Goal: Task Accomplishment & Management: Use online tool/utility

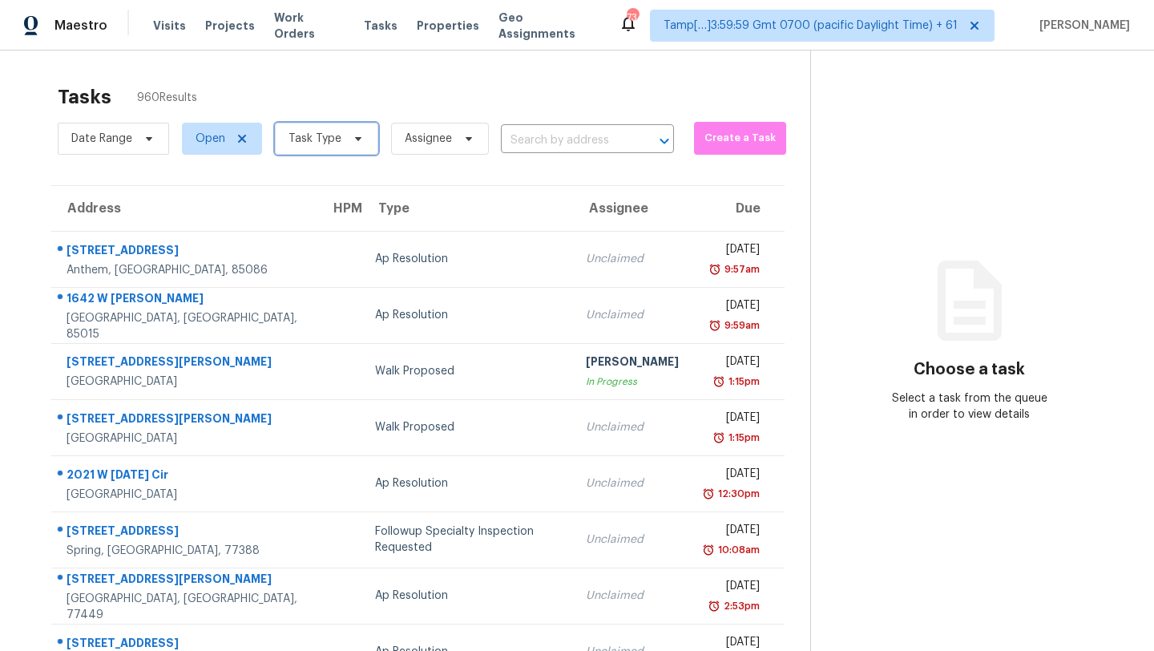
click at [289, 135] on span "Task Type" at bounding box center [315, 139] width 53 height 16
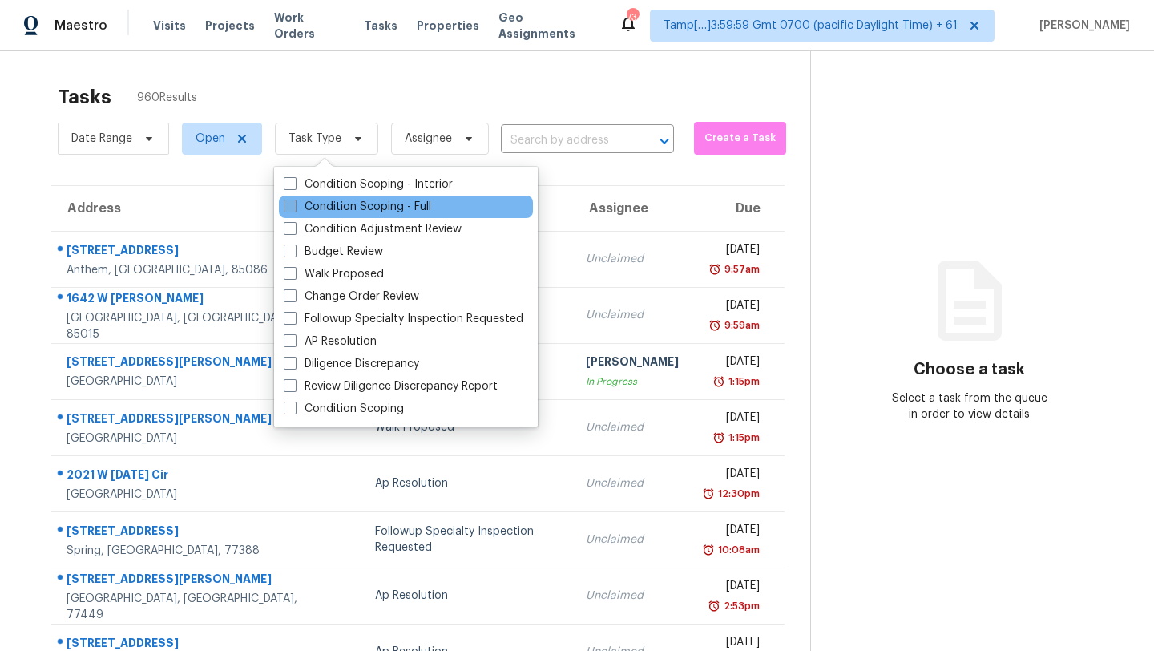
click at [308, 210] on label "Condition Scoping - Full" at bounding box center [357, 207] width 147 height 16
click at [294, 209] on input "Condition Scoping - Full" at bounding box center [289, 204] width 10 height 10
checkbox input "true"
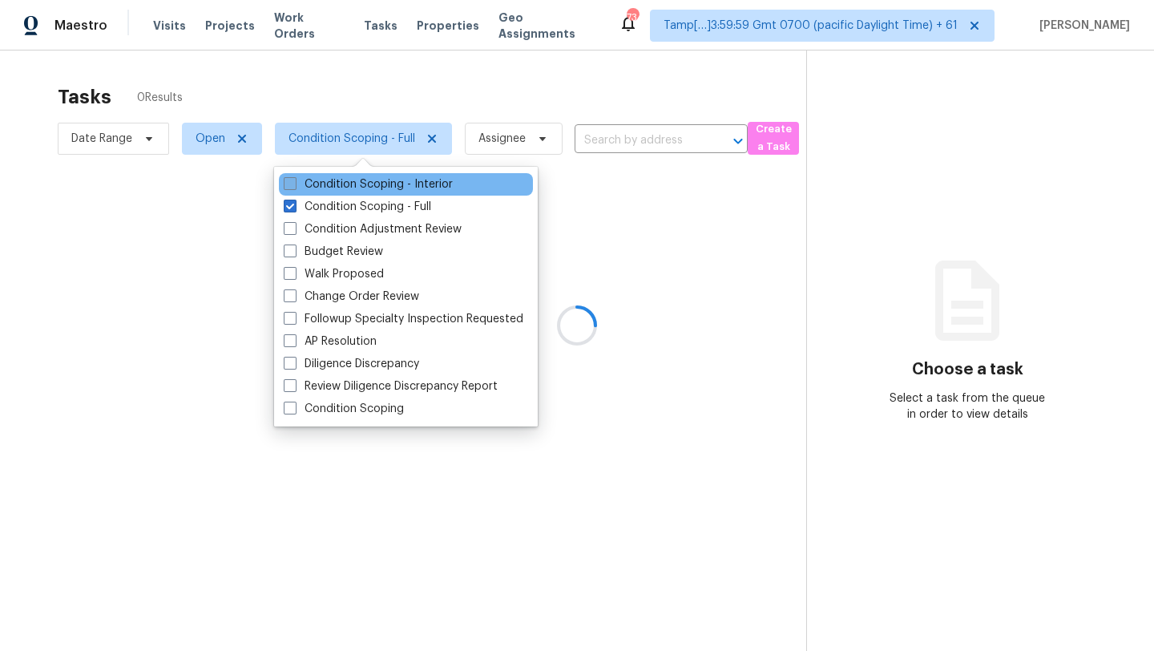
click at [308, 188] on label "Condition Scoping - Interior" at bounding box center [368, 184] width 169 height 16
click at [294, 187] on input "Condition Scoping - Interior" at bounding box center [289, 181] width 10 height 10
checkbox input "true"
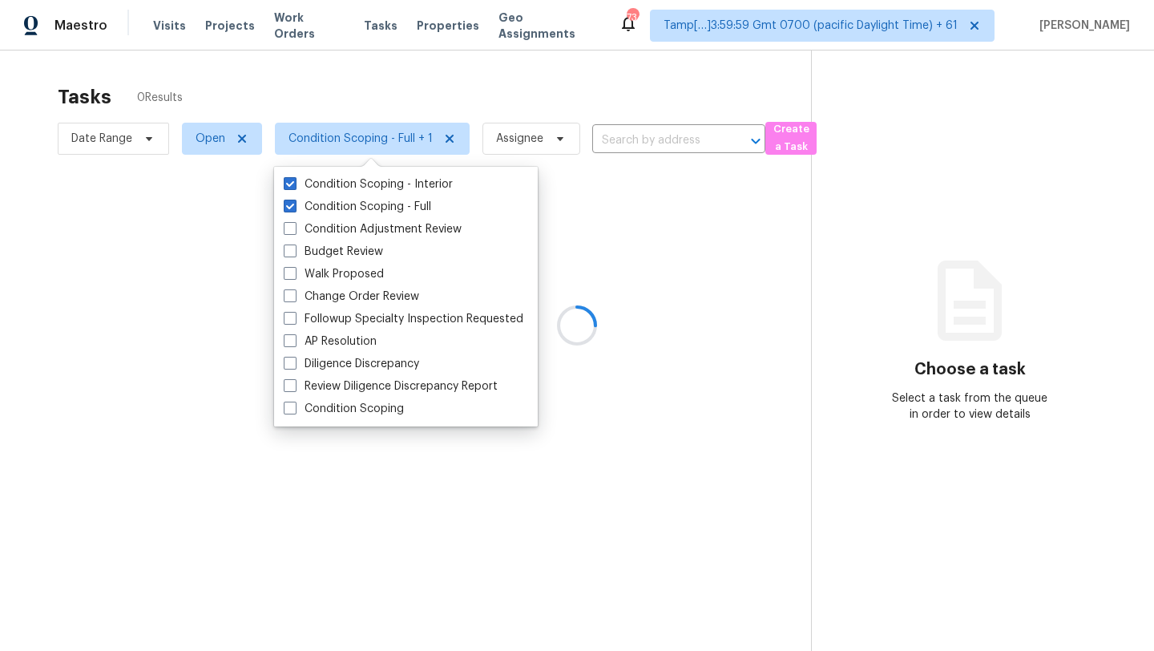
click at [368, 79] on div at bounding box center [577, 325] width 1154 height 651
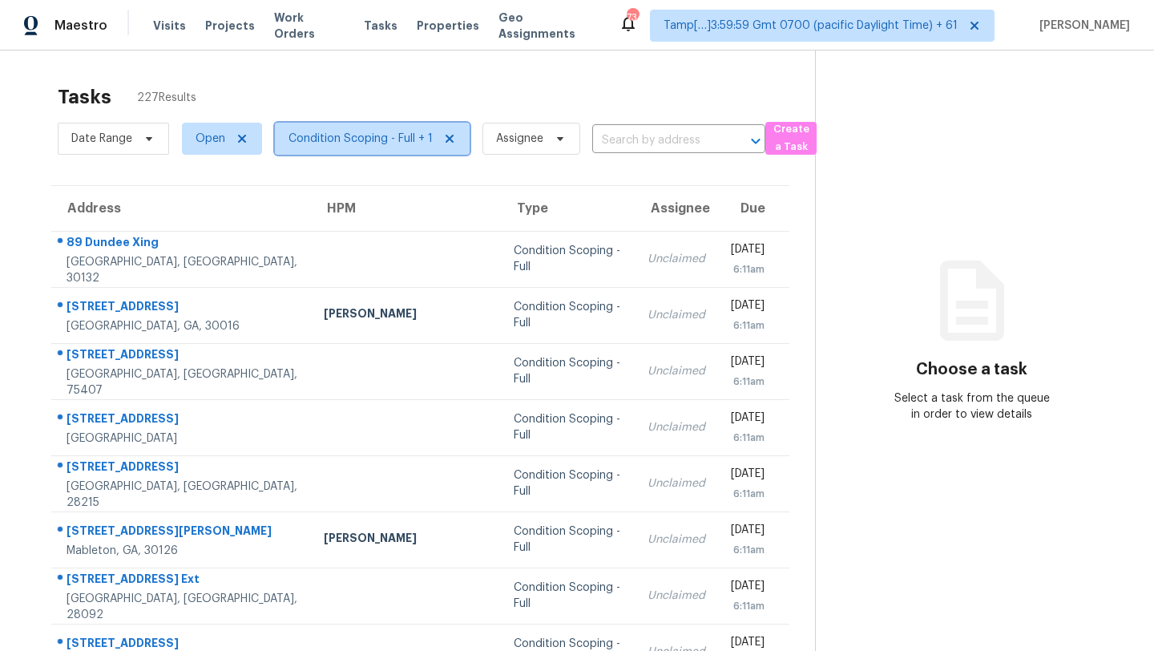
click at [330, 134] on span "Condition Scoping - Full + 1" at bounding box center [361, 139] width 144 height 16
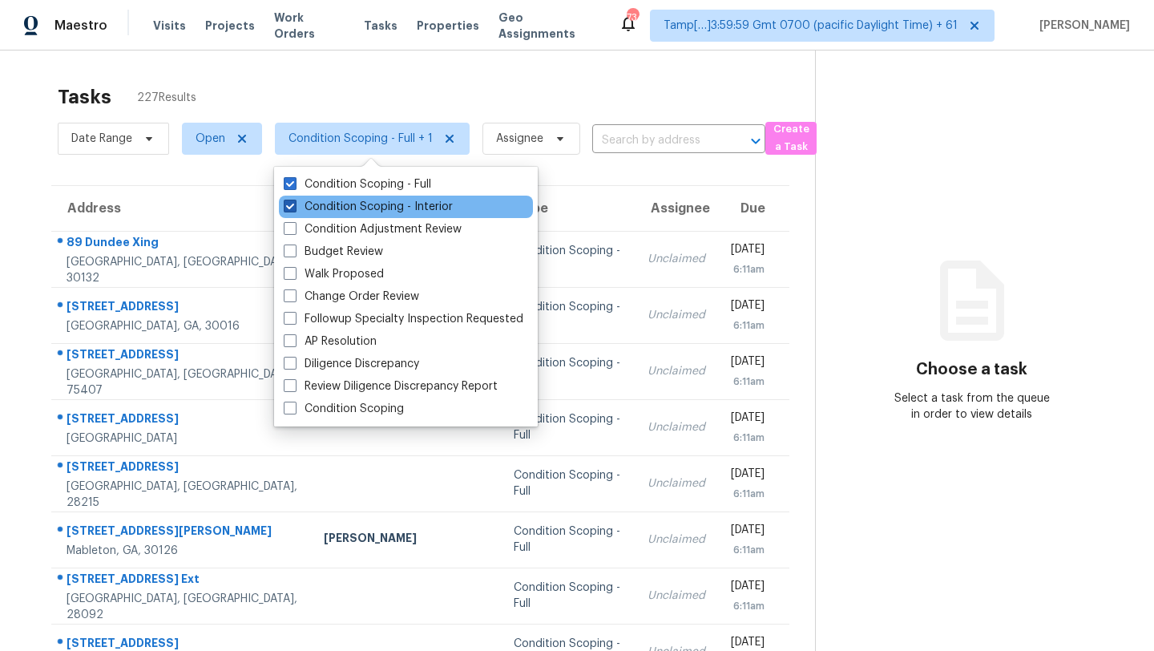
click at [330, 211] on label "Condition Scoping - Interior" at bounding box center [368, 207] width 169 height 16
click at [294, 209] on input "Condition Scoping - Interior" at bounding box center [289, 204] width 10 height 10
checkbox input "false"
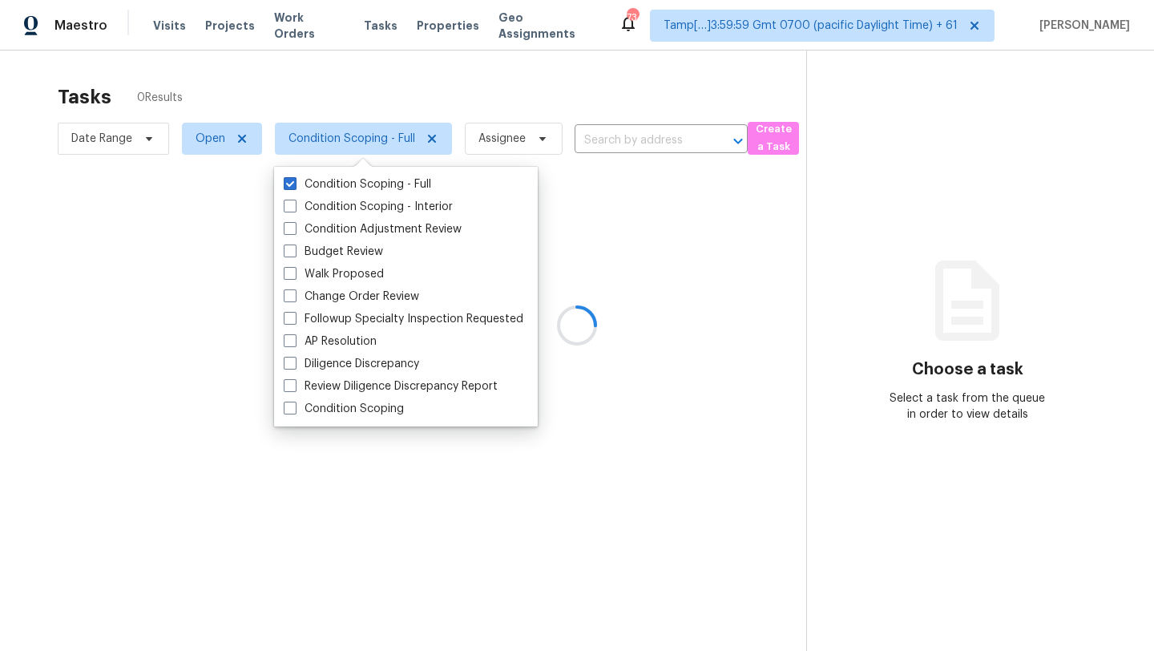
click at [386, 103] on div at bounding box center [577, 325] width 1154 height 651
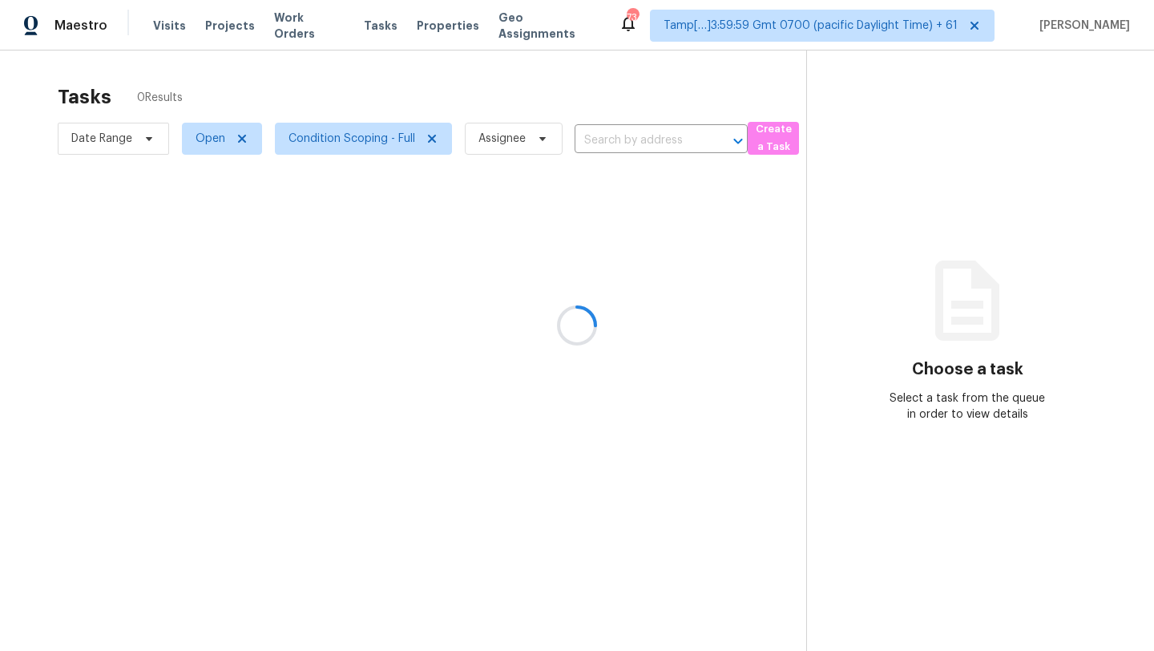
click at [386, 104] on div at bounding box center [577, 325] width 1154 height 651
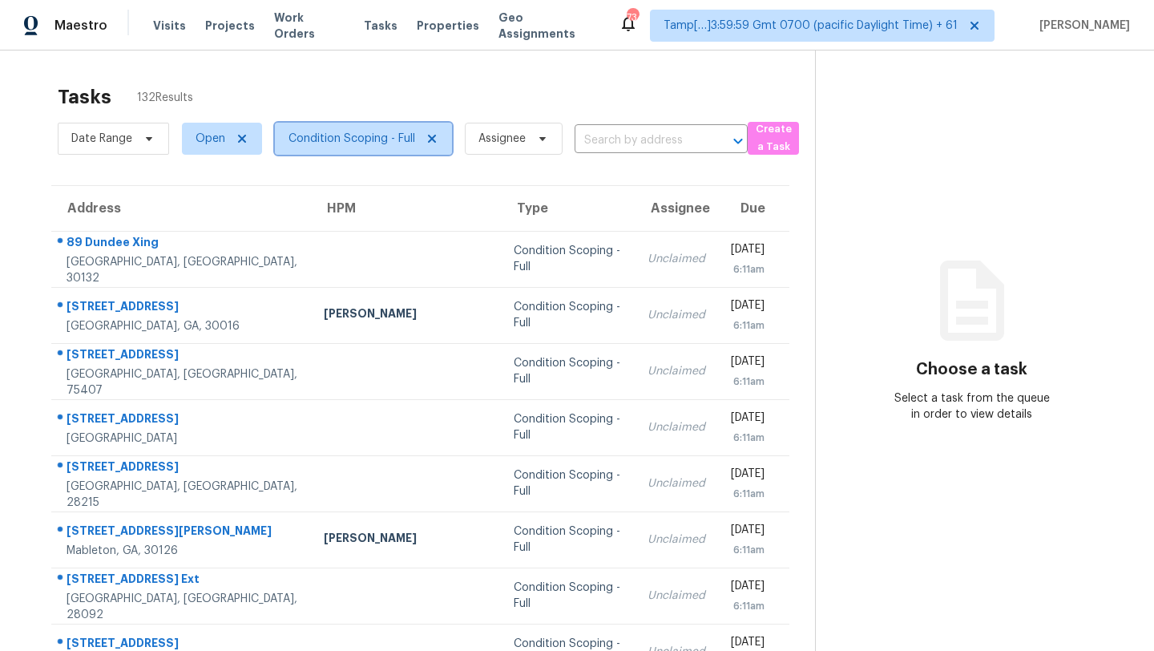
click at [325, 138] on span "Condition Scoping - Full" at bounding box center [352, 139] width 127 height 16
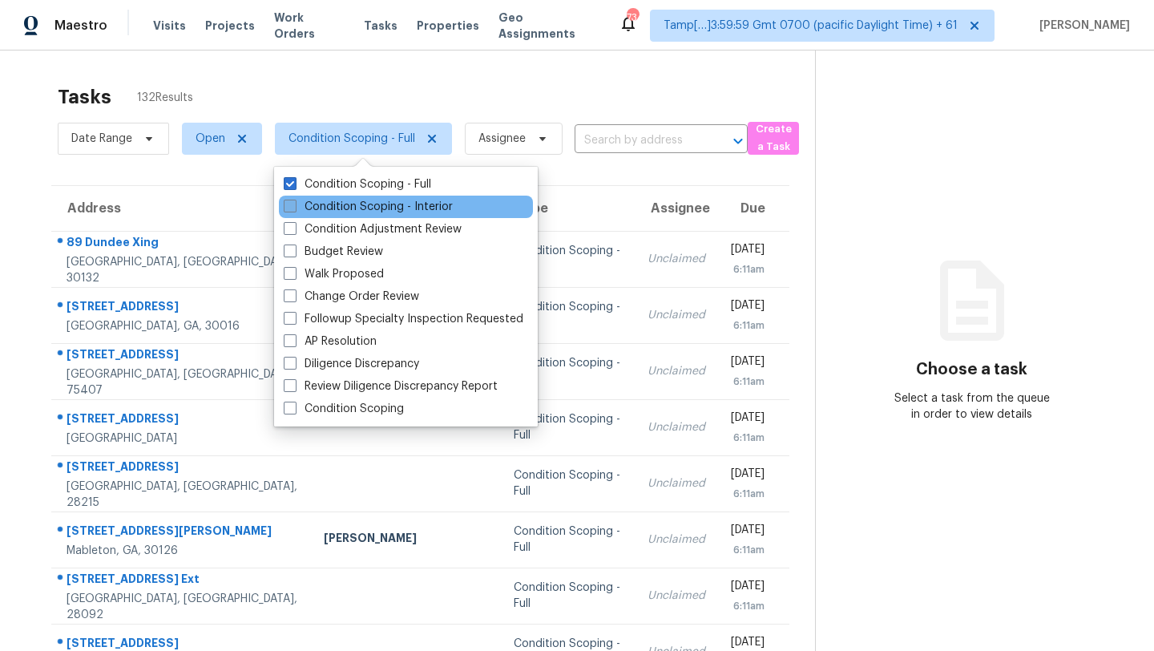
click at [325, 200] on label "Condition Scoping - Interior" at bounding box center [368, 207] width 169 height 16
click at [294, 200] on input "Condition Scoping - Interior" at bounding box center [289, 204] width 10 height 10
checkbox input "true"
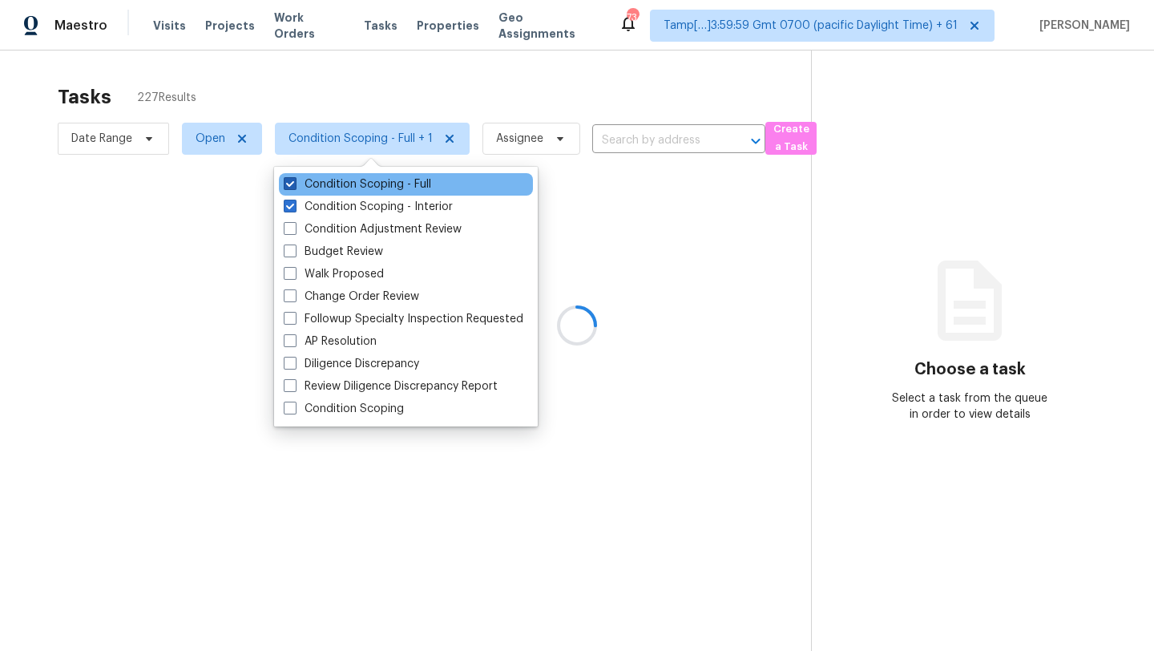
click at [325, 189] on label "Condition Scoping - Full" at bounding box center [357, 184] width 147 height 16
click at [294, 187] on input "Condition Scoping - Full" at bounding box center [289, 181] width 10 height 10
checkbox input "false"
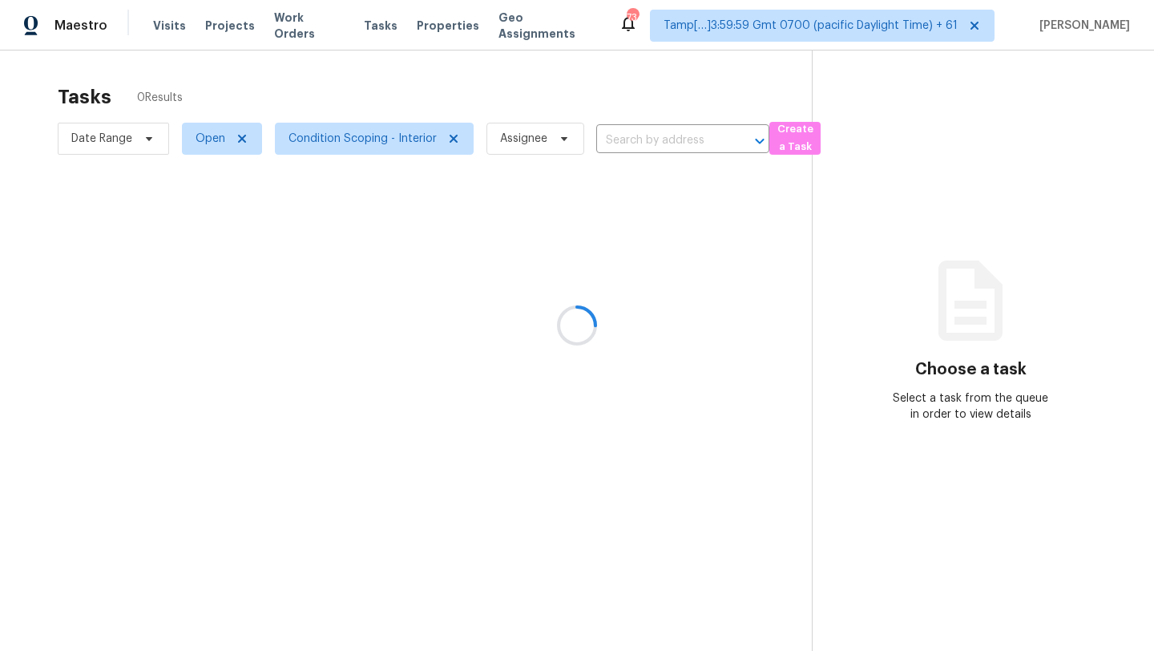
click at [367, 97] on div at bounding box center [577, 325] width 1154 height 651
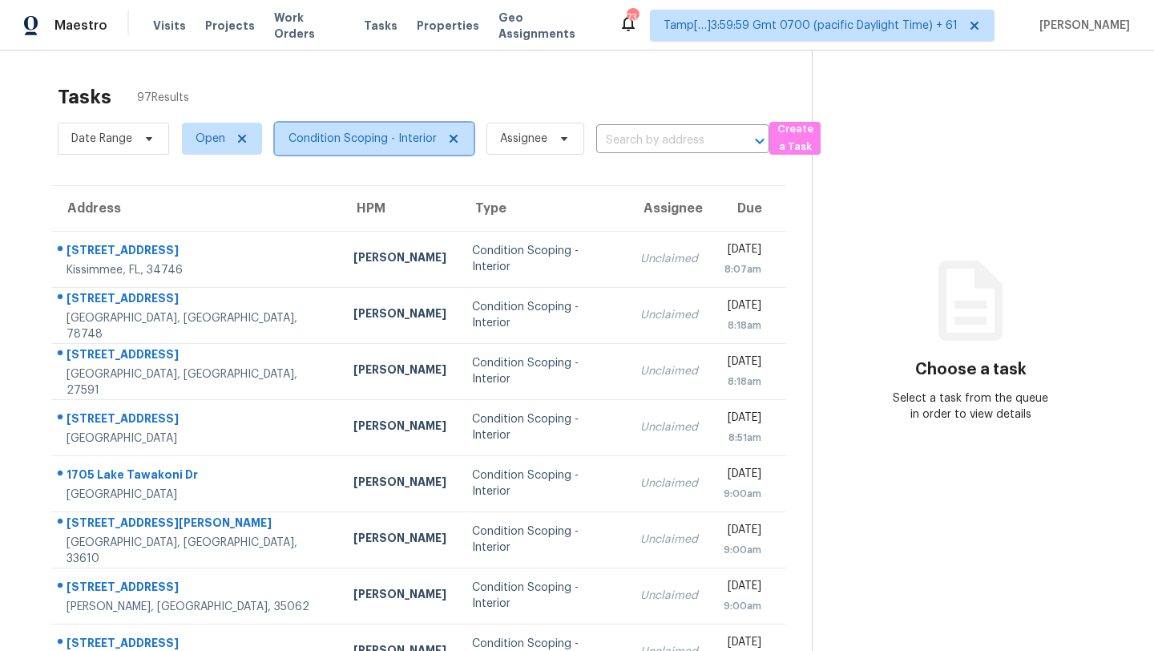
click at [362, 138] on span "Condition Scoping - Interior" at bounding box center [363, 139] width 148 height 16
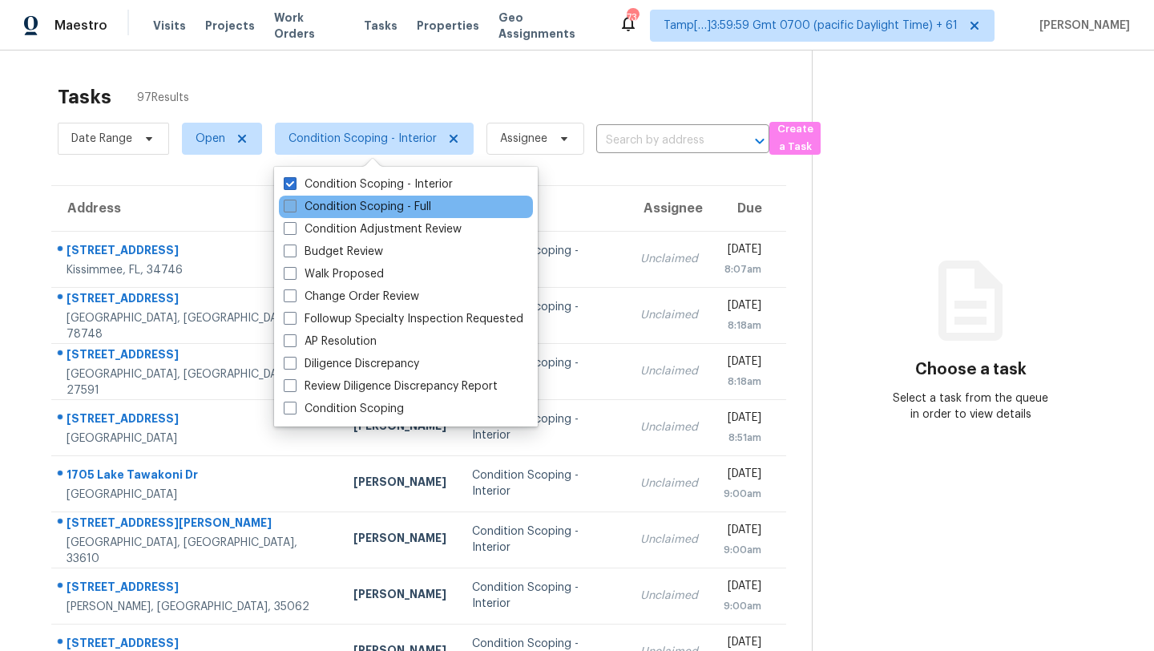
click at [343, 206] on label "Condition Scoping - Full" at bounding box center [357, 207] width 147 height 16
click at [294, 206] on input "Condition Scoping - Full" at bounding box center [289, 204] width 10 height 10
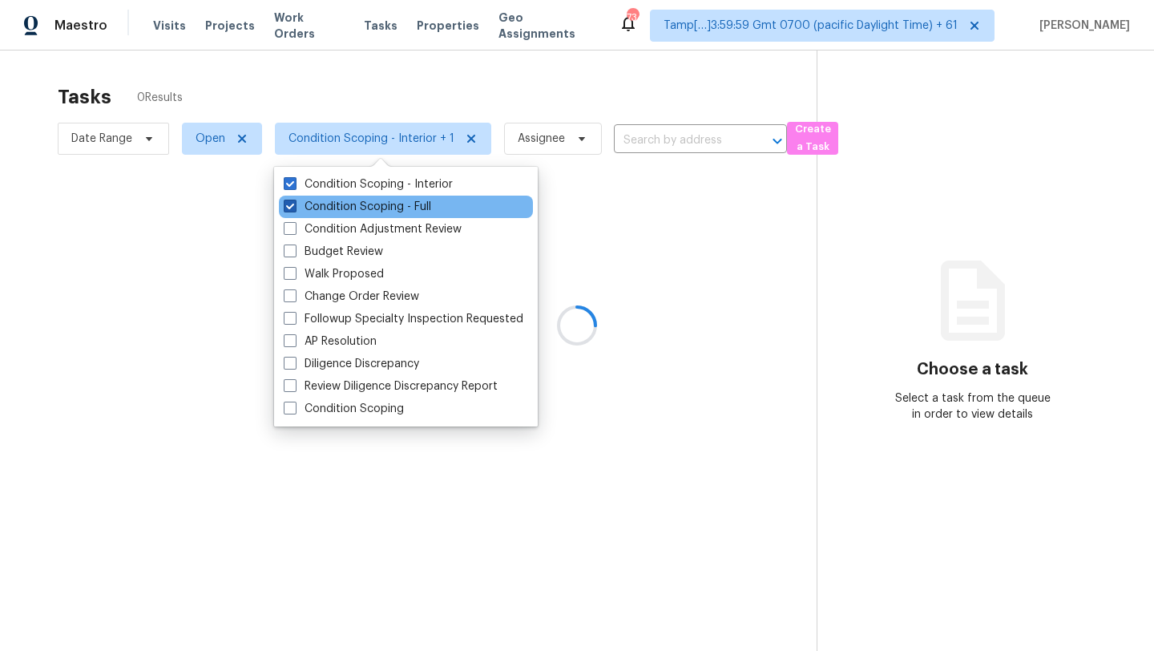
click at [343, 206] on label "Condition Scoping - Full" at bounding box center [357, 207] width 147 height 16
click at [294, 206] on input "Condition Scoping - Full" at bounding box center [289, 204] width 10 height 10
checkbox input "false"
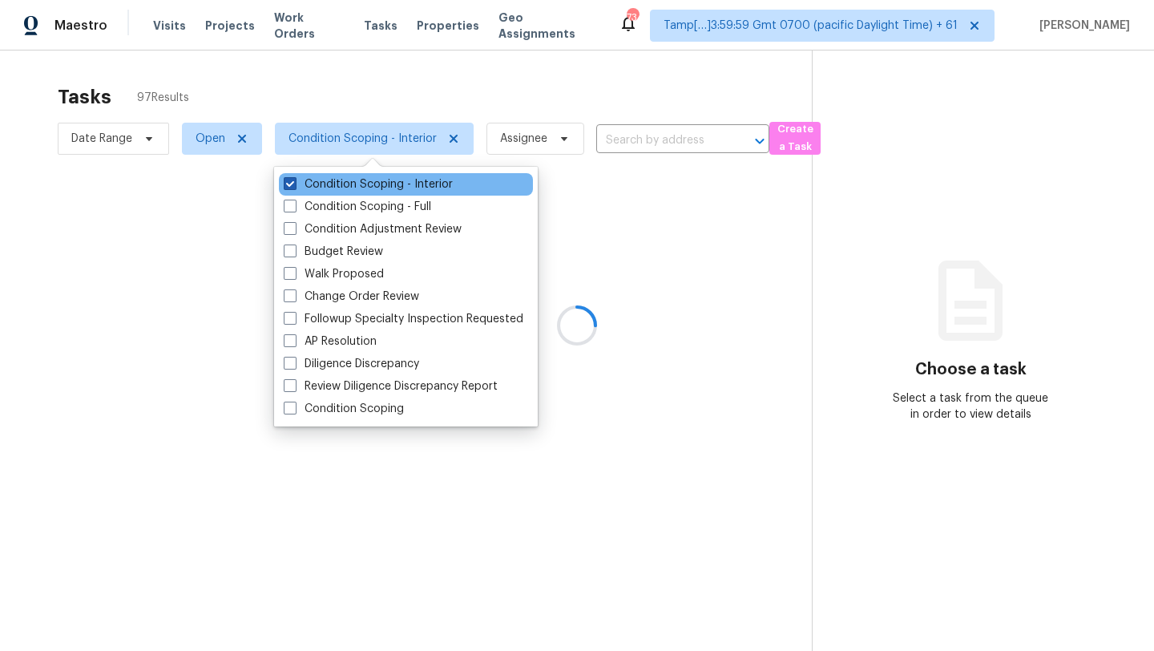
click at [345, 187] on label "Condition Scoping - Interior" at bounding box center [368, 184] width 169 height 16
click at [294, 187] on input "Condition Scoping - Interior" at bounding box center [289, 181] width 10 height 10
checkbox input "false"
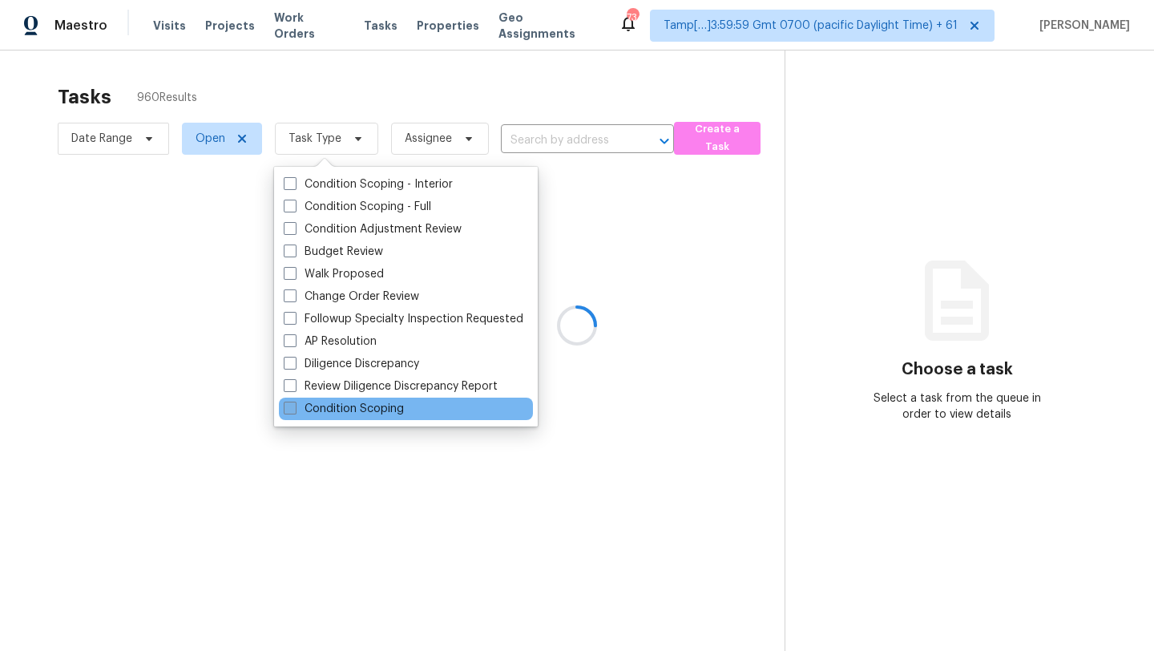
click at [349, 415] on label "Condition Scoping" at bounding box center [344, 409] width 120 height 16
click at [294, 411] on input "Condition Scoping" at bounding box center [289, 406] width 10 height 10
checkbox input "true"
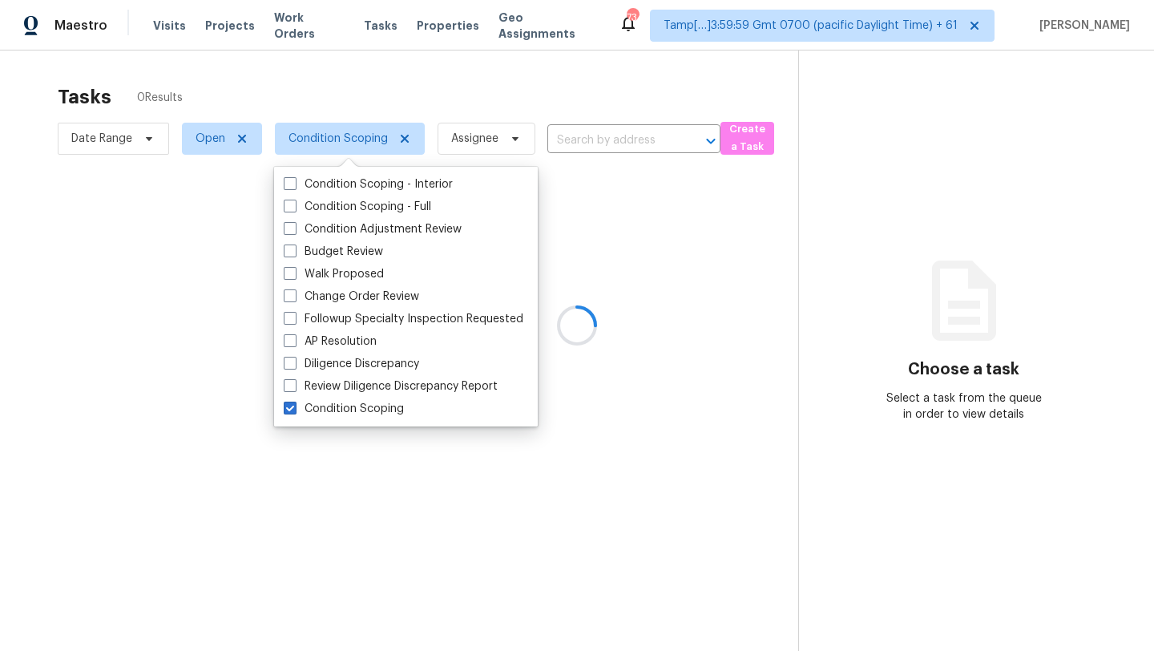
click at [526, 70] on div at bounding box center [577, 325] width 1154 height 651
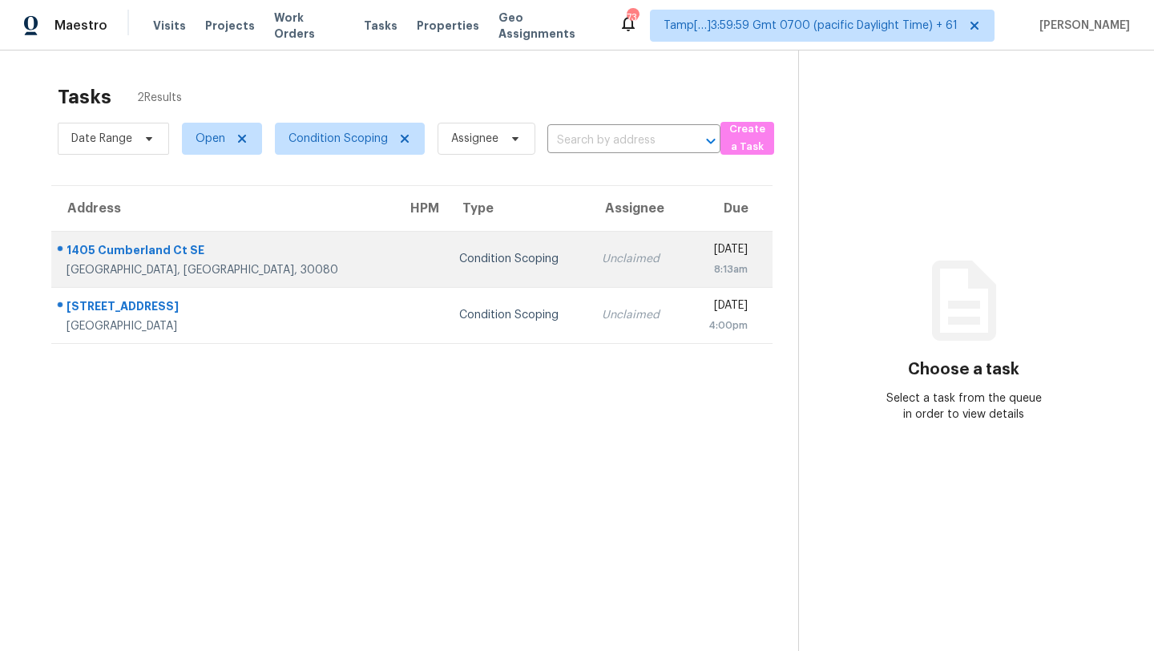
click at [589, 240] on td "Unclaimed" at bounding box center [636, 259] width 95 height 56
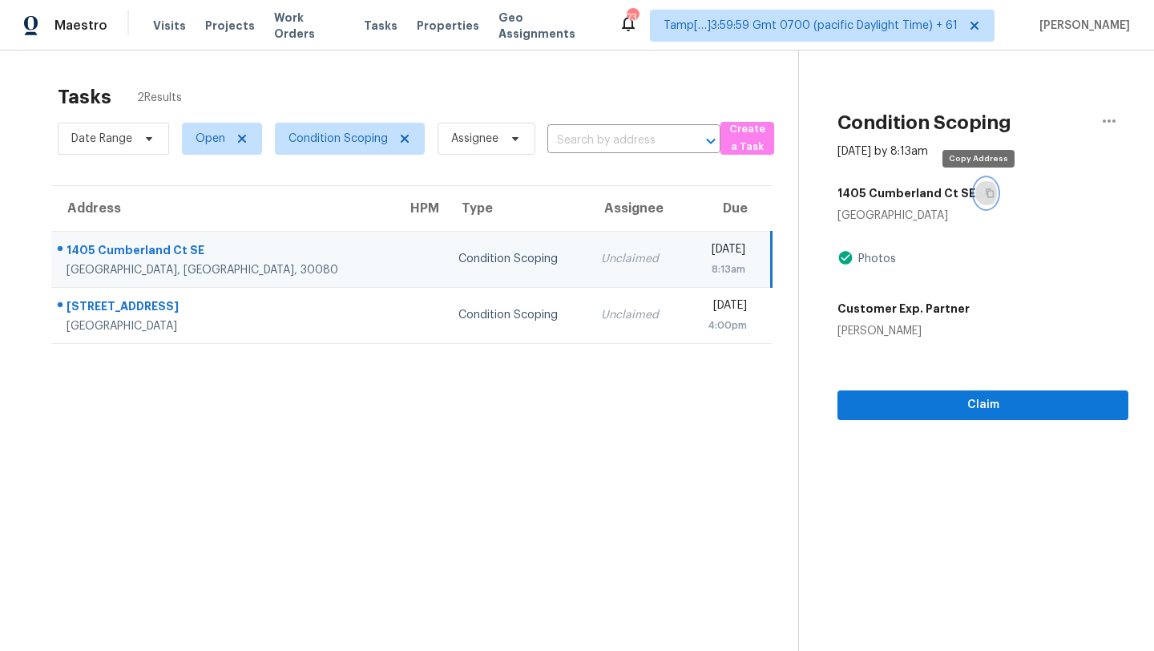
click at [985, 190] on icon "button" at bounding box center [990, 193] width 10 height 10
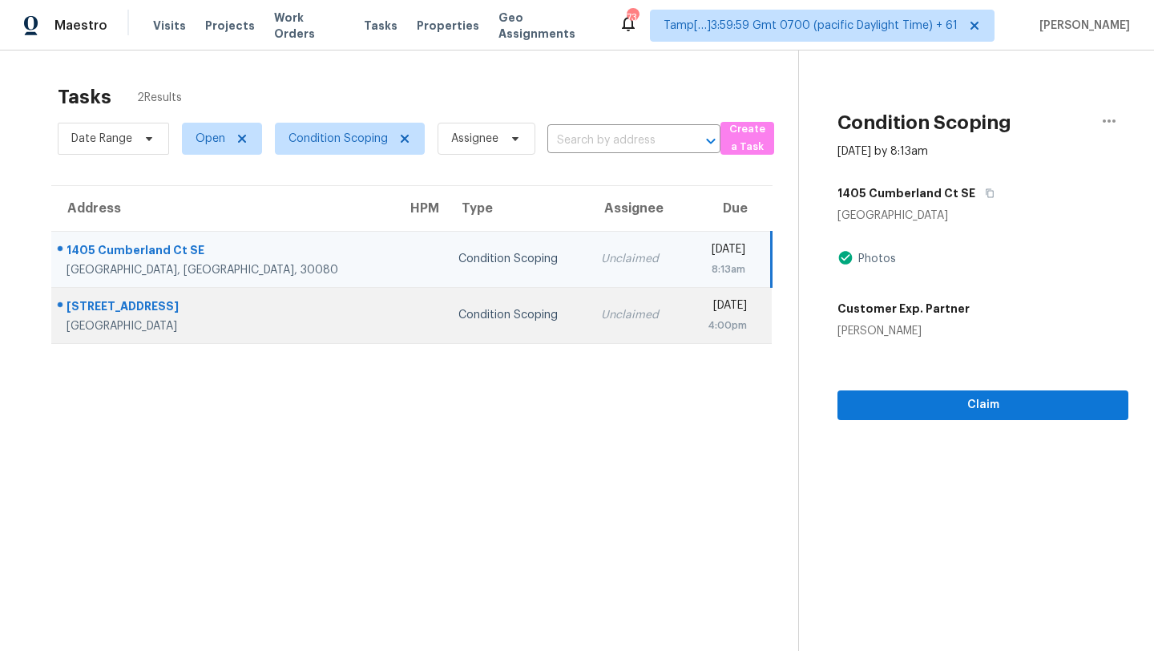
click at [588, 323] on td "Unclaimed" at bounding box center [635, 315] width 95 height 56
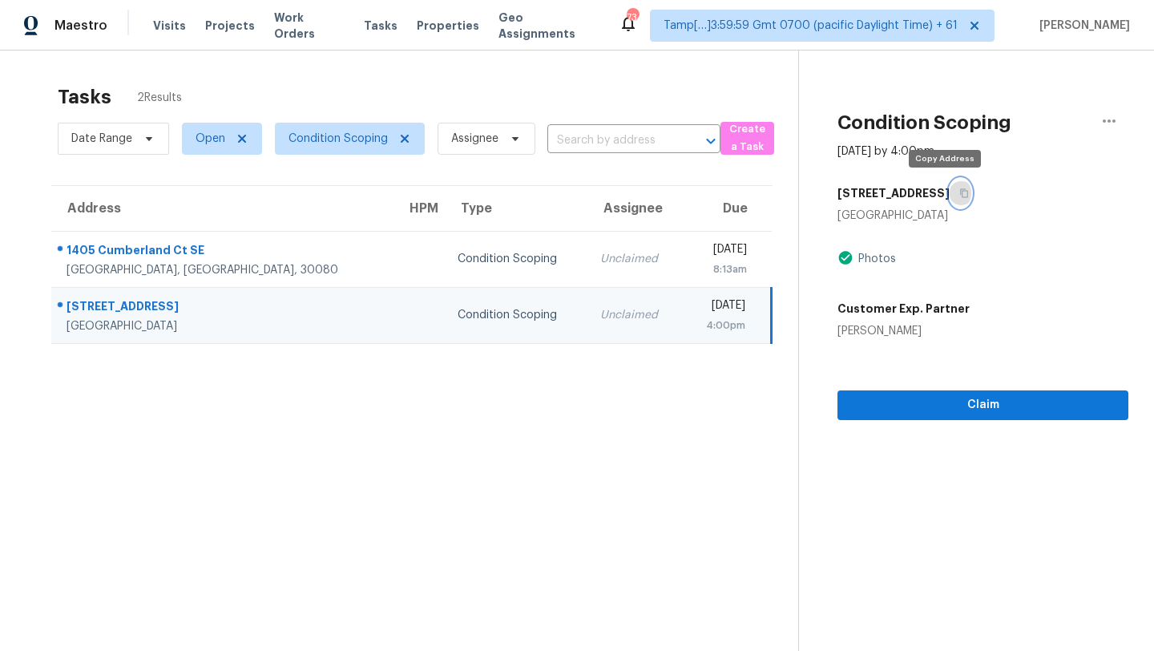
click at [960, 189] on icon "button" at bounding box center [965, 193] width 10 height 10
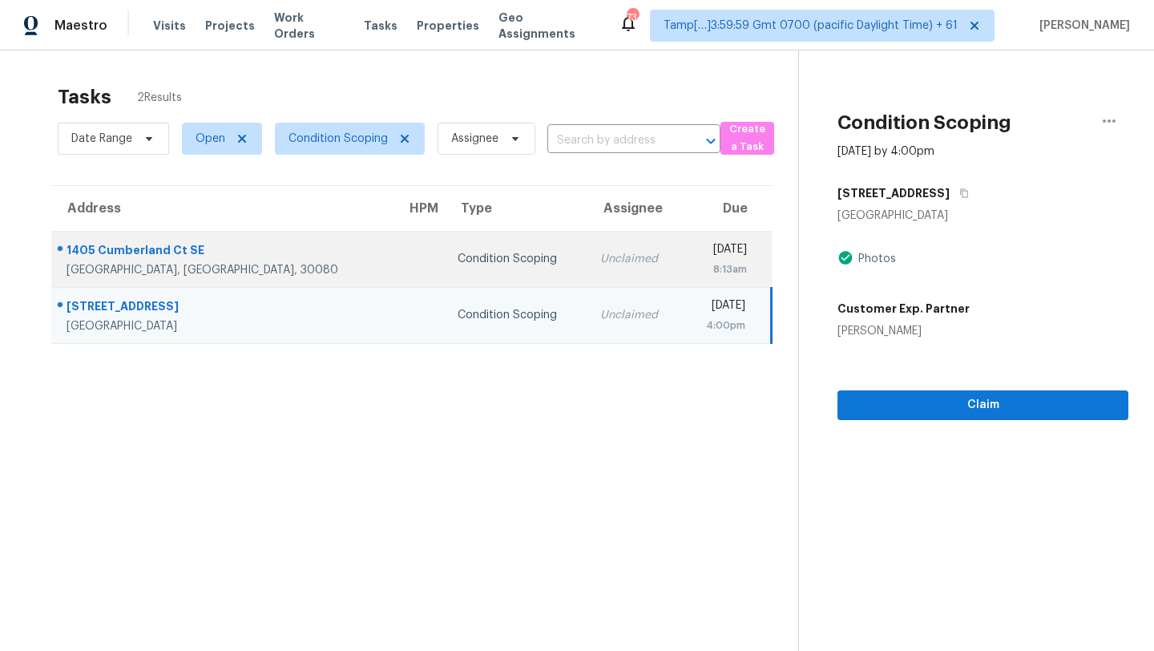
click at [588, 269] on td "Unclaimed" at bounding box center [635, 259] width 95 height 56
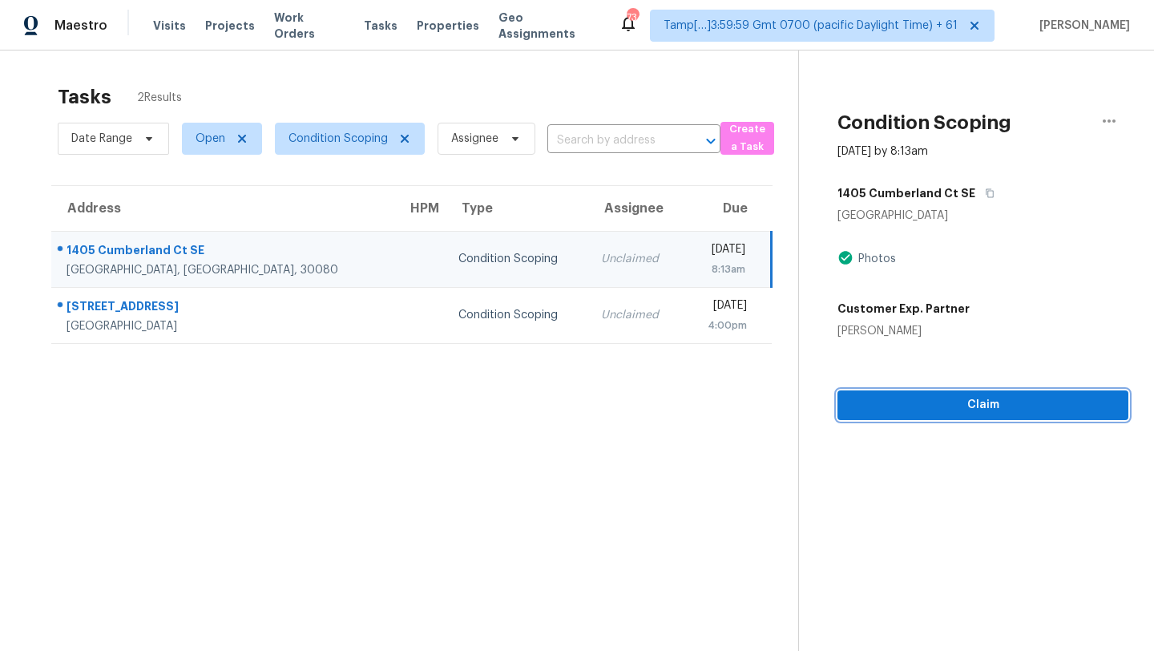
click at [851, 404] on span "Claim" at bounding box center [983, 405] width 265 height 20
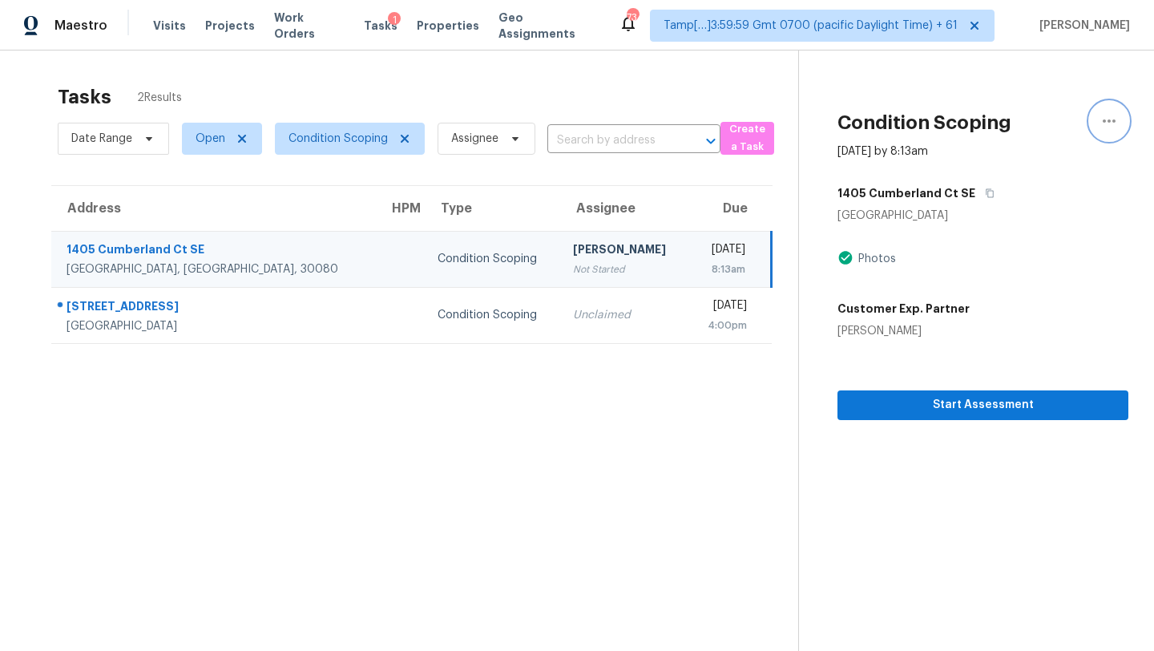
click at [1111, 127] on icon "button" at bounding box center [1109, 120] width 19 height 19
click at [640, 87] on div "Tasks 2 Results" at bounding box center [428, 97] width 741 height 42
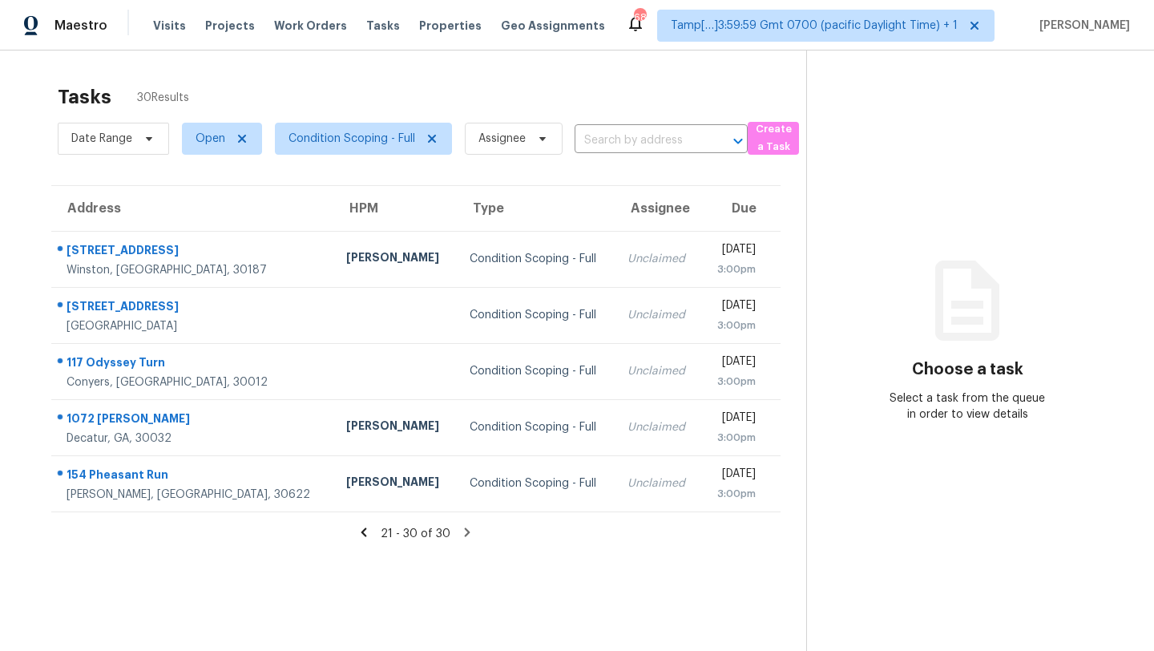
scroll to position [51, 0]
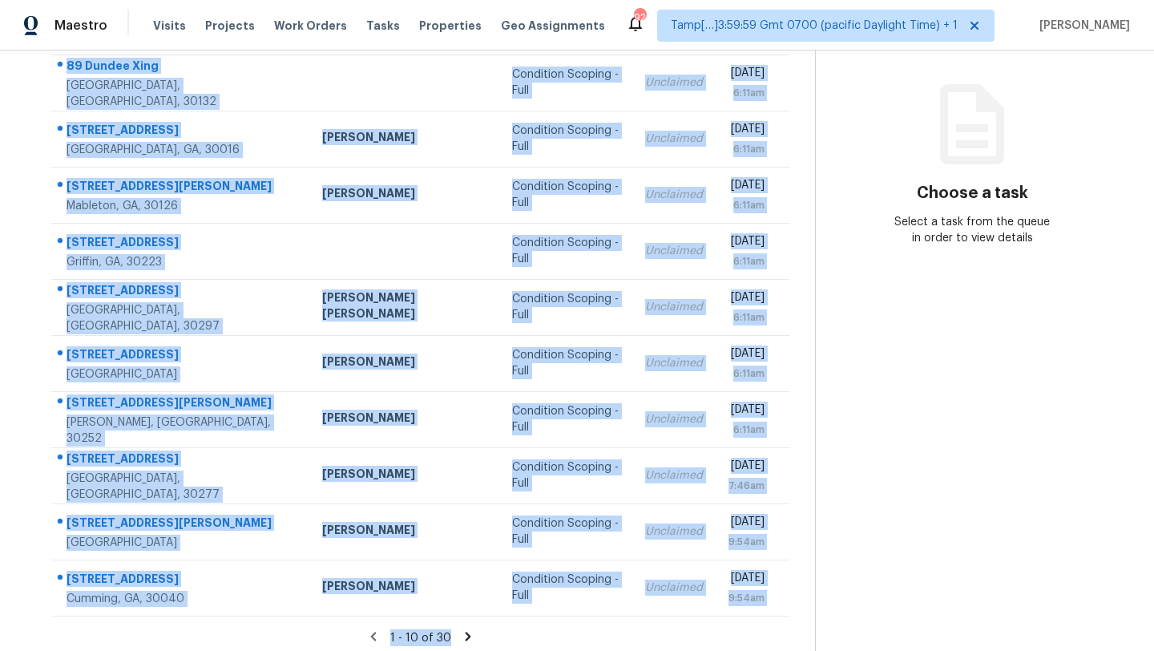
scroll to position [184, 0]
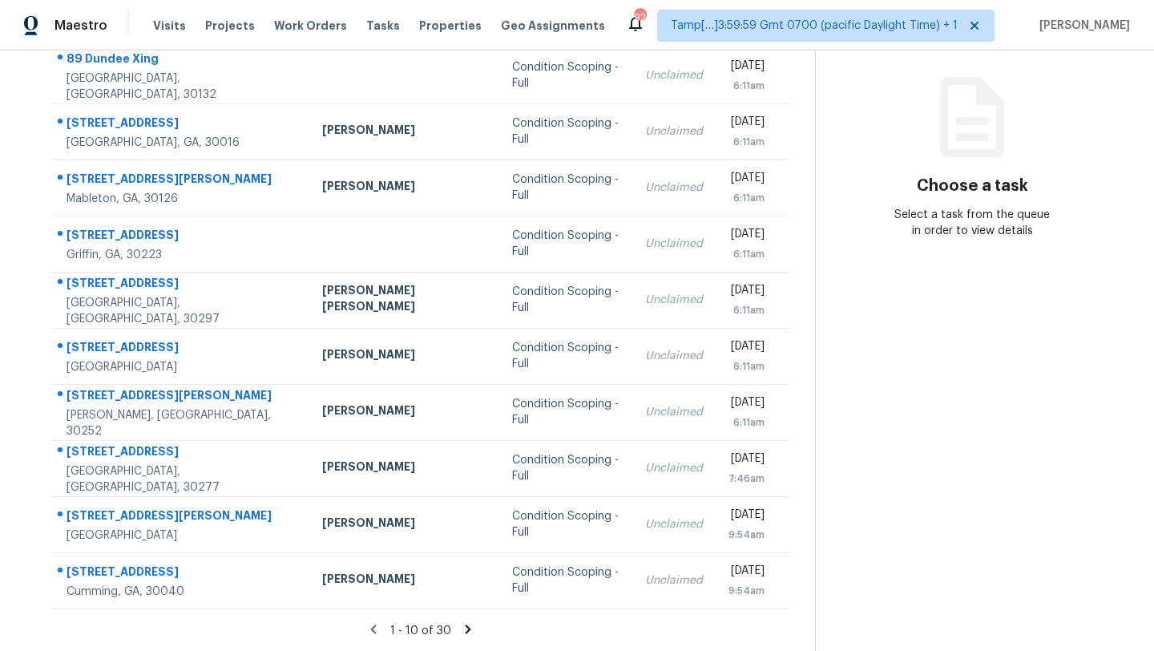
drag, startPoint x: 54, startPoint y: 240, endPoint x: 783, endPoint y: 582, distance: 805.8
click at [783, 584] on div "Address HPM Type Assignee Due [STREET_ADDRESS] Condition Scoping - Full Unclaim…" at bounding box center [421, 306] width 790 height 608
copy table "Address HPM Type Assignee Due"
click at [465, 629] on icon at bounding box center [468, 628] width 6 height 9
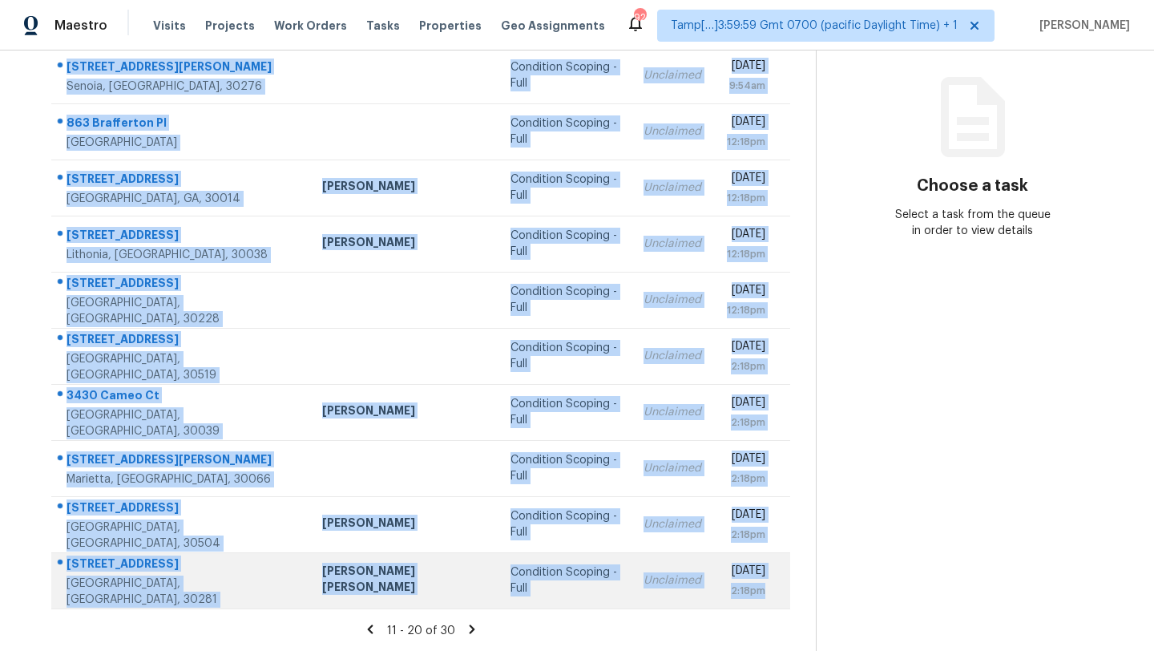
drag, startPoint x: 55, startPoint y: 238, endPoint x: 762, endPoint y: 586, distance: 788.0
click at [762, 588] on tbody "[STREET_ADDRESS][PERSON_NAME] Condition Scoping - Full Unclaimed [DATE] 9:54am …" at bounding box center [420, 327] width 739 height 561
copy tbody "[STREET_ADDRESS][PERSON_NAME] Condition Scoping - Full Unclaimed [DATE] 9:54am …"
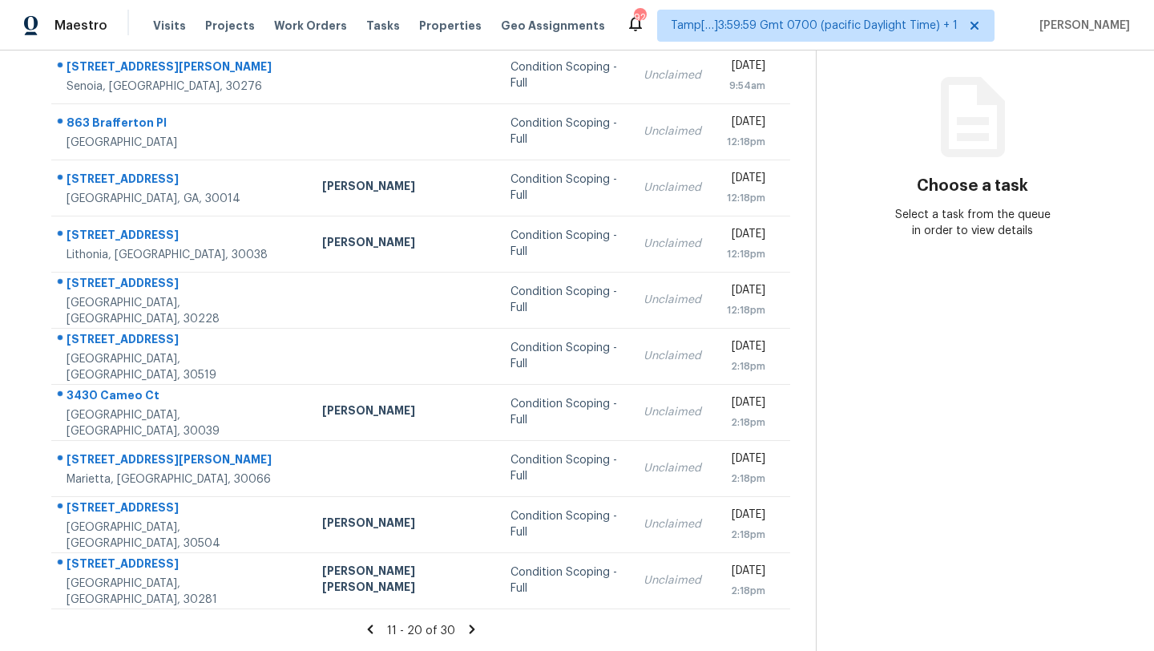
click at [469, 629] on icon at bounding box center [472, 628] width 6 height 9
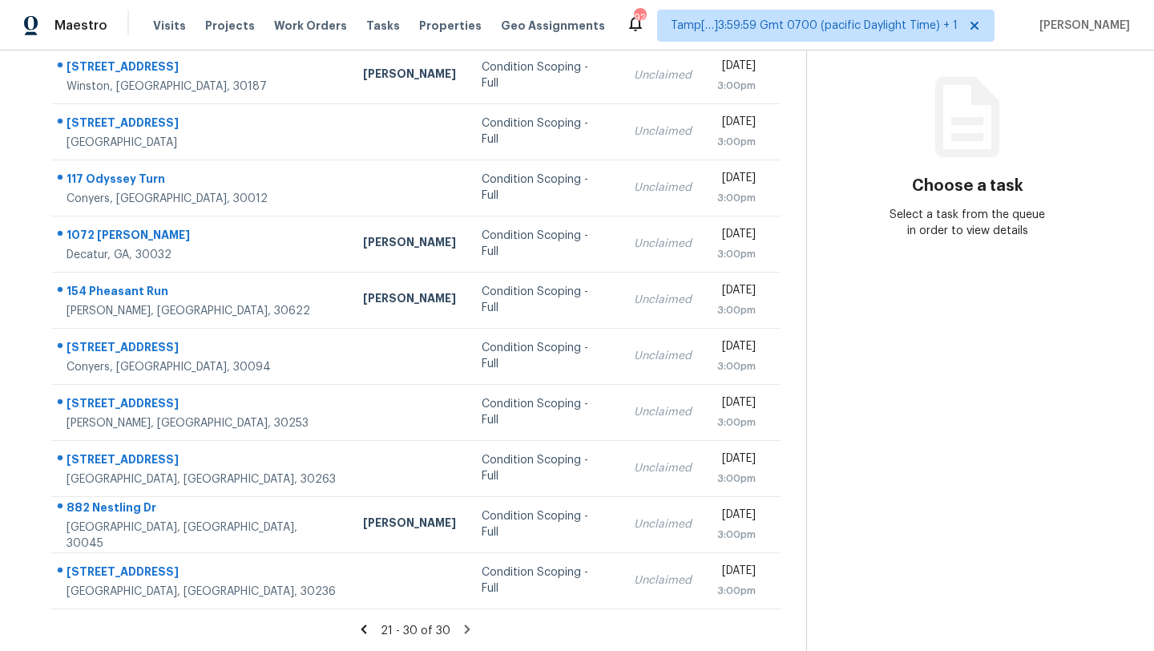
drag, startPoint x: 55, startPoint y: 124, endPoint x: 782, endPoint y: 592, distance: 864.1
click at [782, 592] on div "Address HPM Type Assignee Due 7155 Hummingbird Ln Winston, GA, 30187 Mirsad Srn…" at bounding box center [416, 306] width 781 height 608
copy table "Address HPM Type Assignee Due"
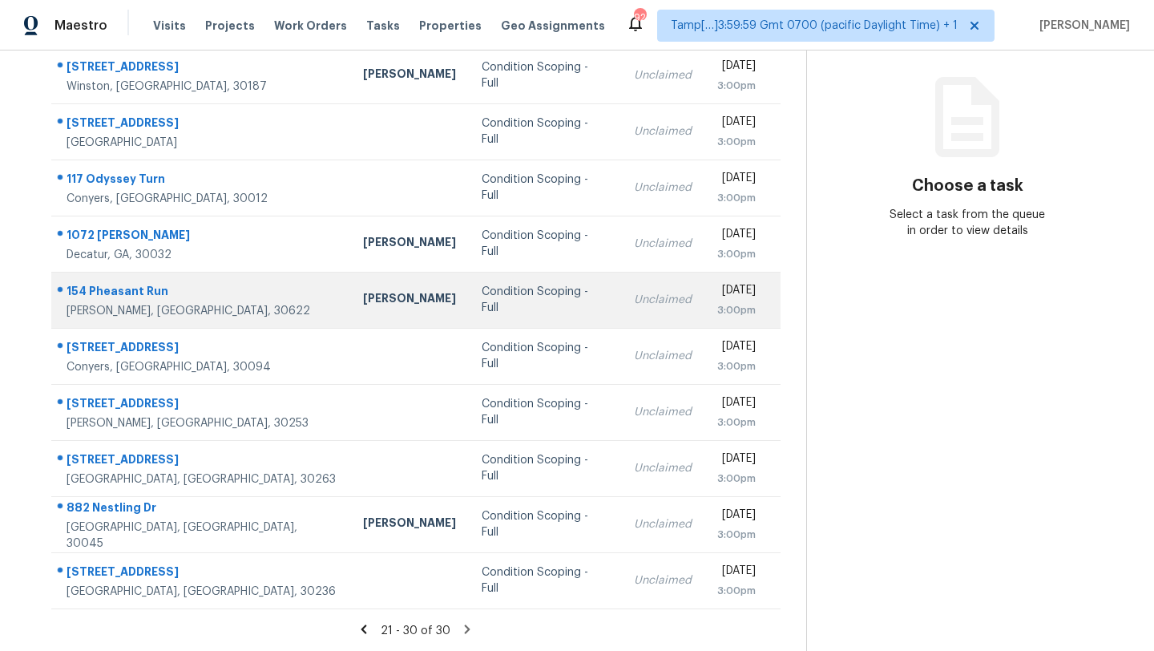
scroll to position [0, 0]
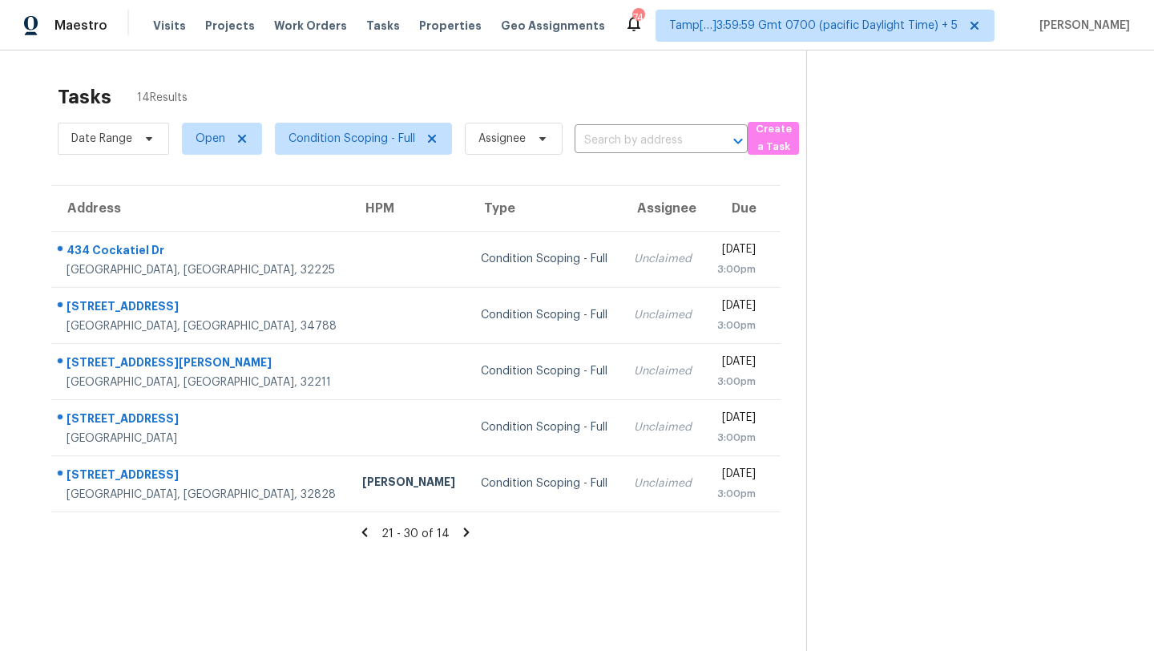
scroll to position [51, 0]
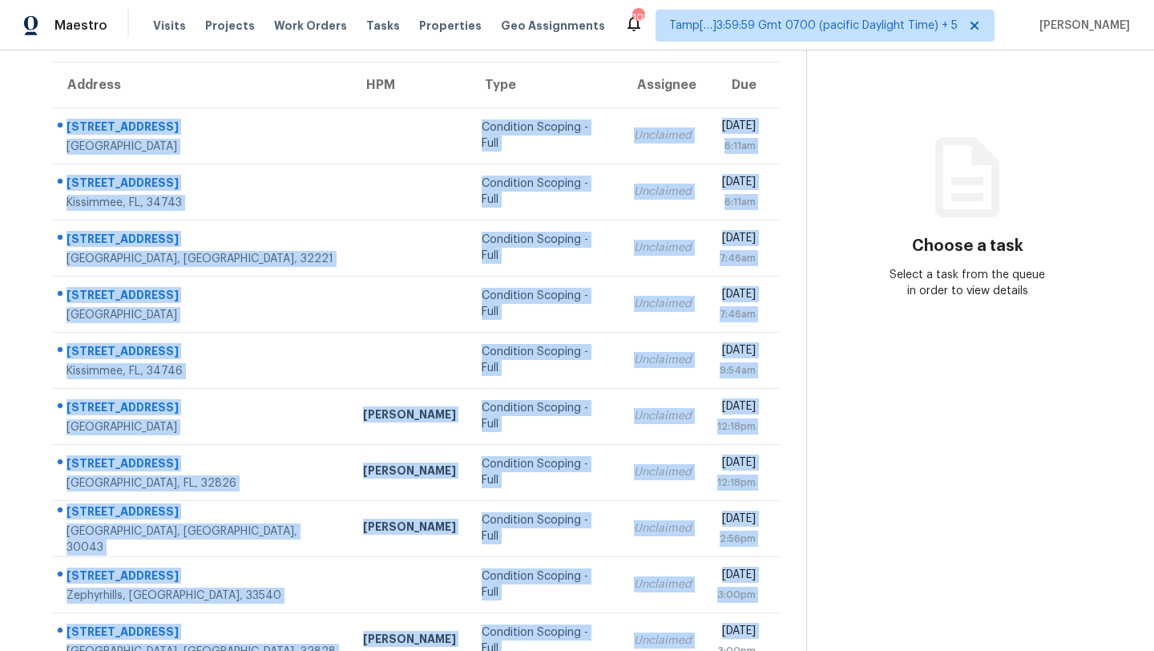
scroll to position [184, 0]
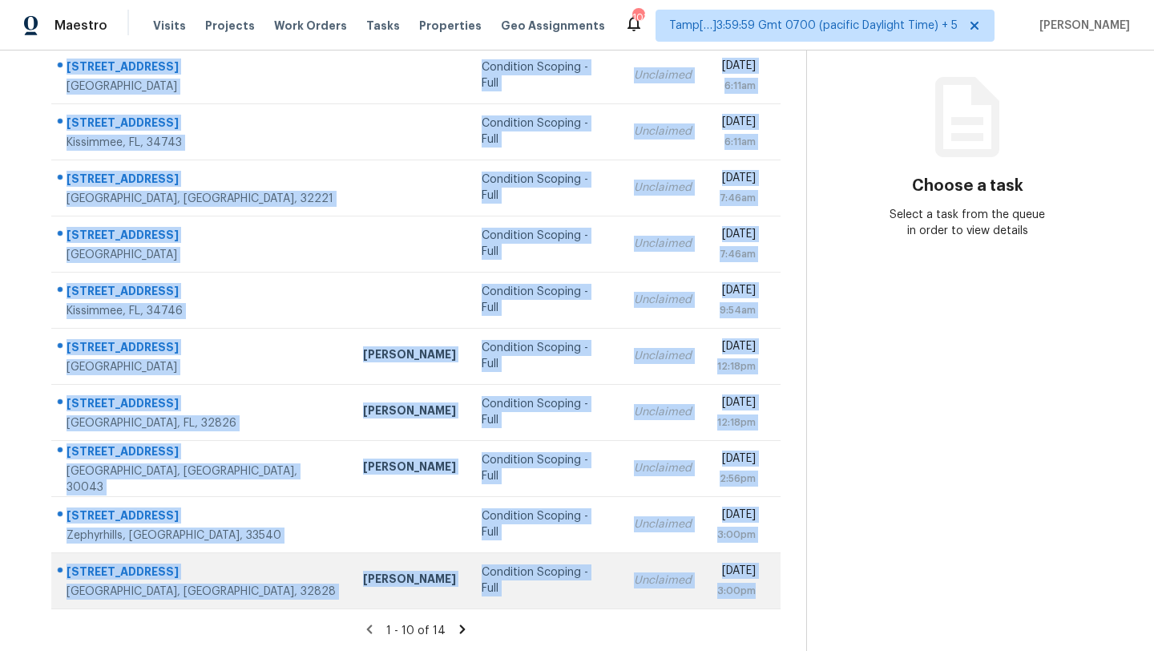
drag, startPoint x: 57, startPoint y: 167, endPoint x: 766, endPoint y: 597, distance: 829.8
click at [766, 597] on tbody "6612 Blue Heron Dr S Saint Petersburg, FL, 33707 Condition Scoping - Full Uncla…" at bounding box center [415, 327] width 729 height 561
copy tbody "6612 Blue Heron Dr S Saint Petersburg, FL, 33707 Condition Scoping - Full Uncla…"
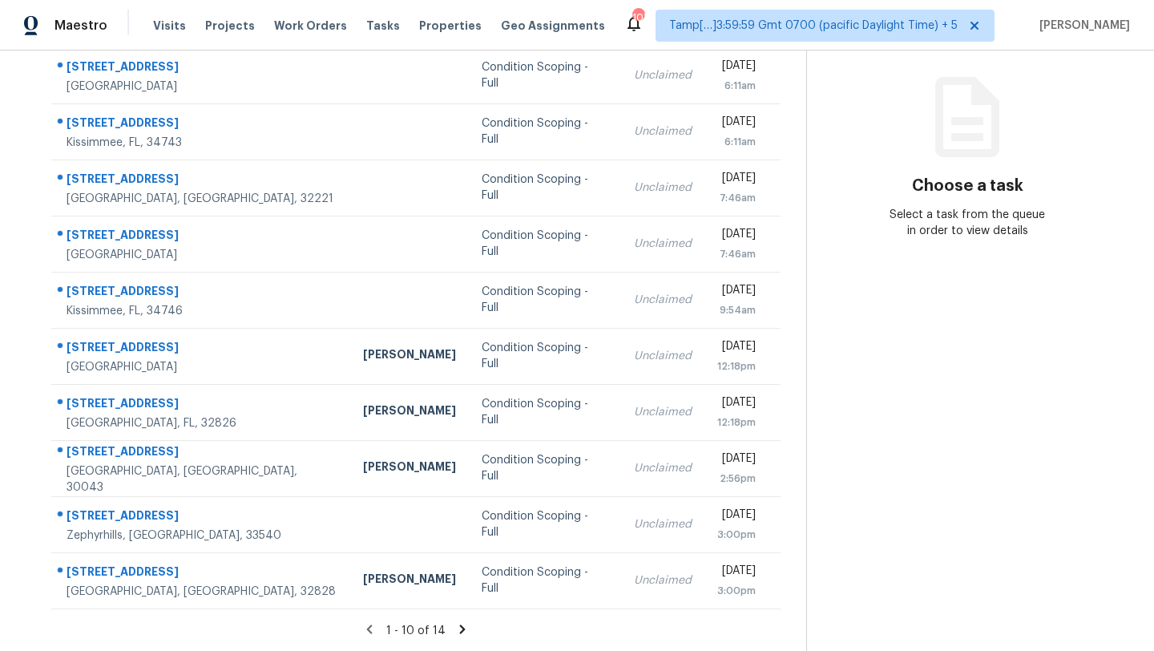
click at [466, 626] on icon at bounding box center [462, 629] width 14 height 14
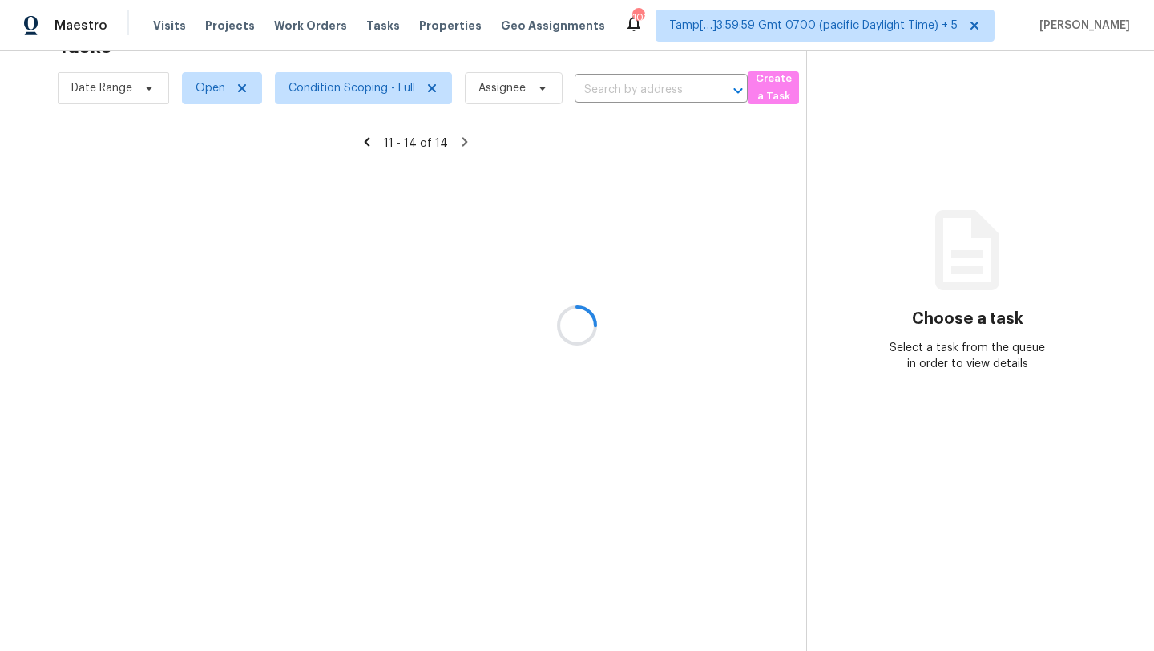
scroll to position [51, 0]
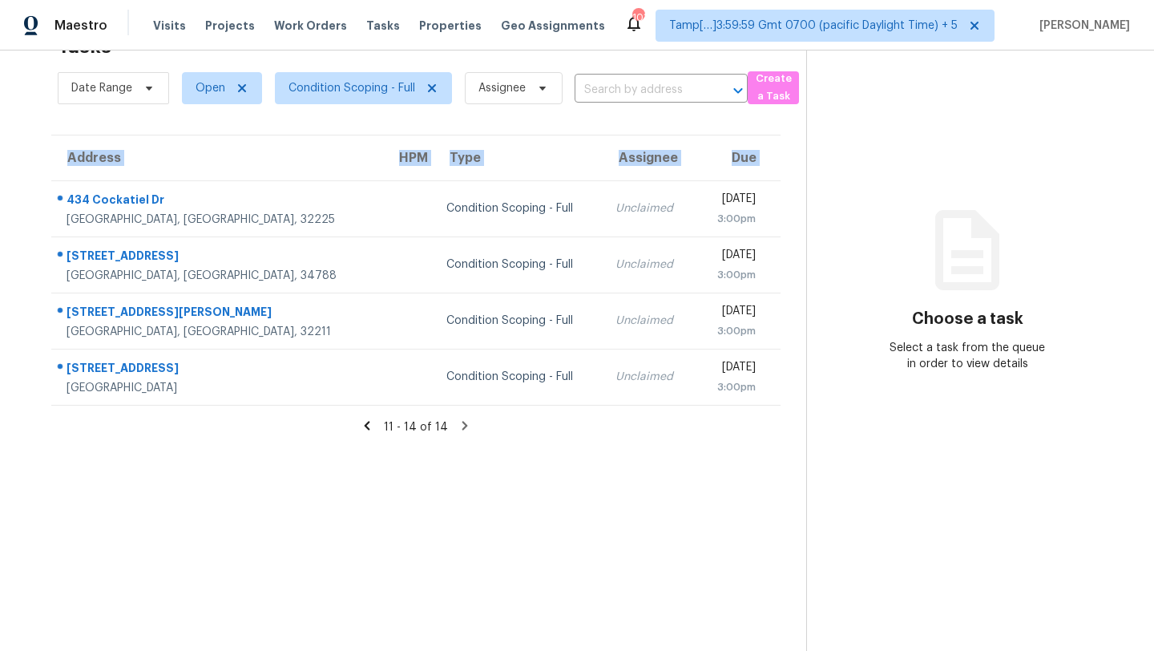
drag, startPoint x: 52, startPoint y: 190, endPoint x: 781, endPoint y: 389, distance: 755.3
click at [781, 390] on div "Address HPM Type Assignee Due 434 Cockatiel Dr Jacksonville, FL, 32225 Conditio…" at bounding box center [416, 270] width 781 height 271
copy table "Address HPM Type Assignee Due"
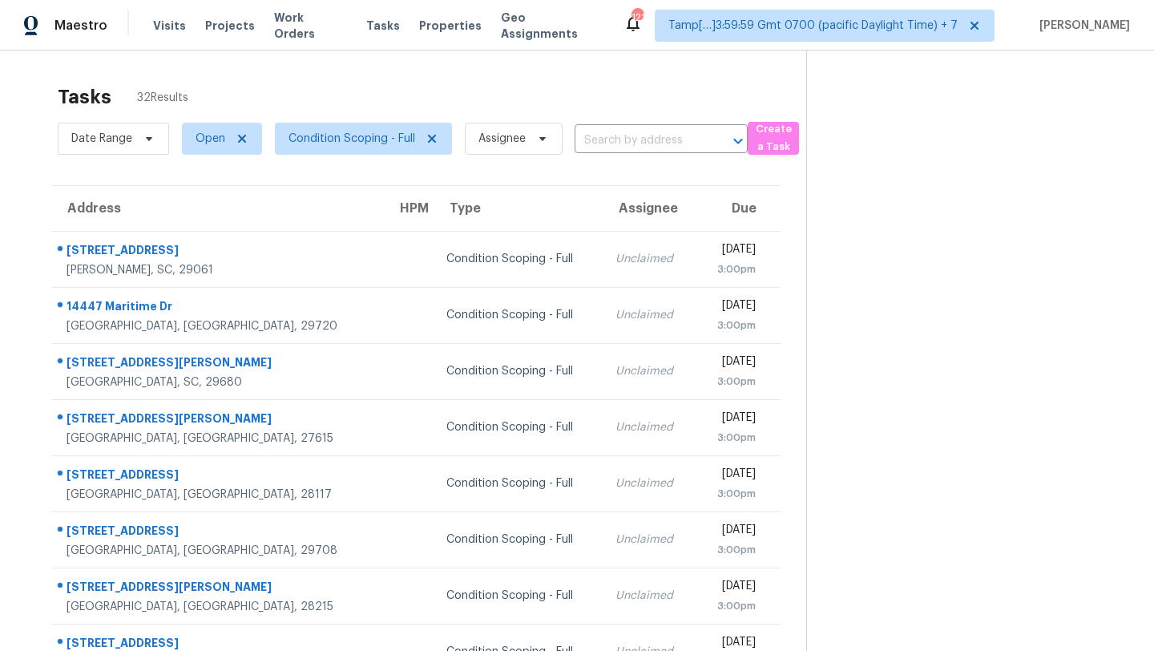
scroll to position [184, 0]
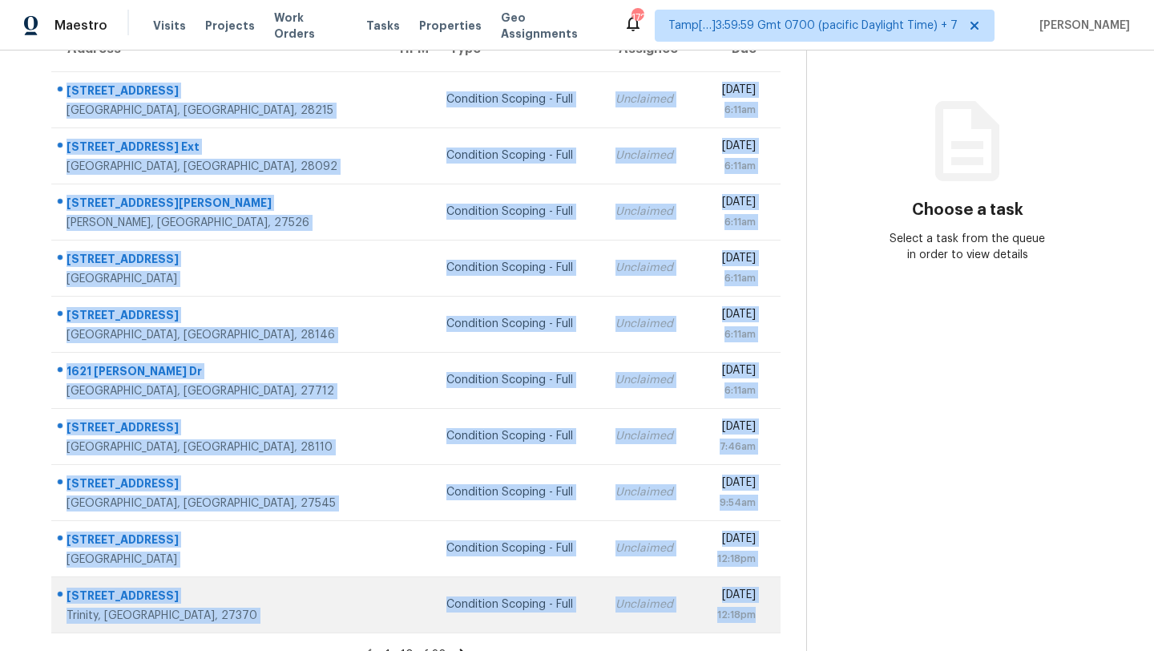
scroll to position [184, 0]
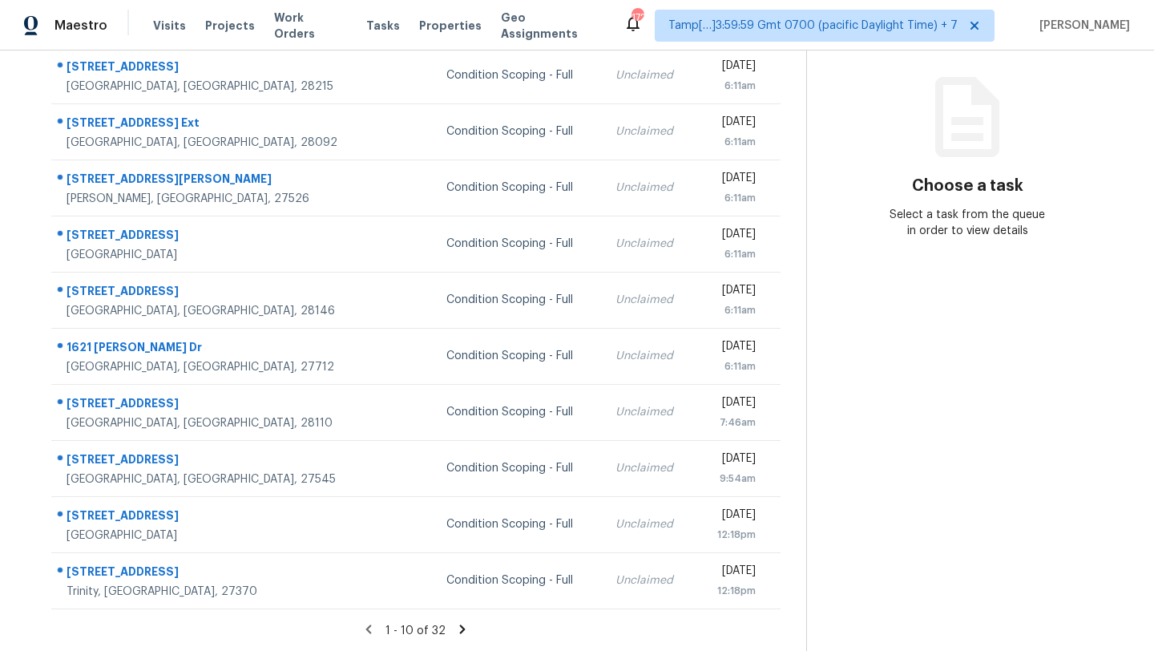
drag, startPoint x: 53, startPoint y: 241, endPoint x: 796, endPoint y: 601, distance: 825.7
click at [795, 601] on div "Address HPM Type Assignee Due [STREET_ADDRESS] Condition Scoping - Full Unclaim…" at bounding box center [416, 306] width 781 height 608
copy table "Address HPM Type Assignee Due"
click at [463, 624] on icon at bounding box center [462, 629] width 14 height 14
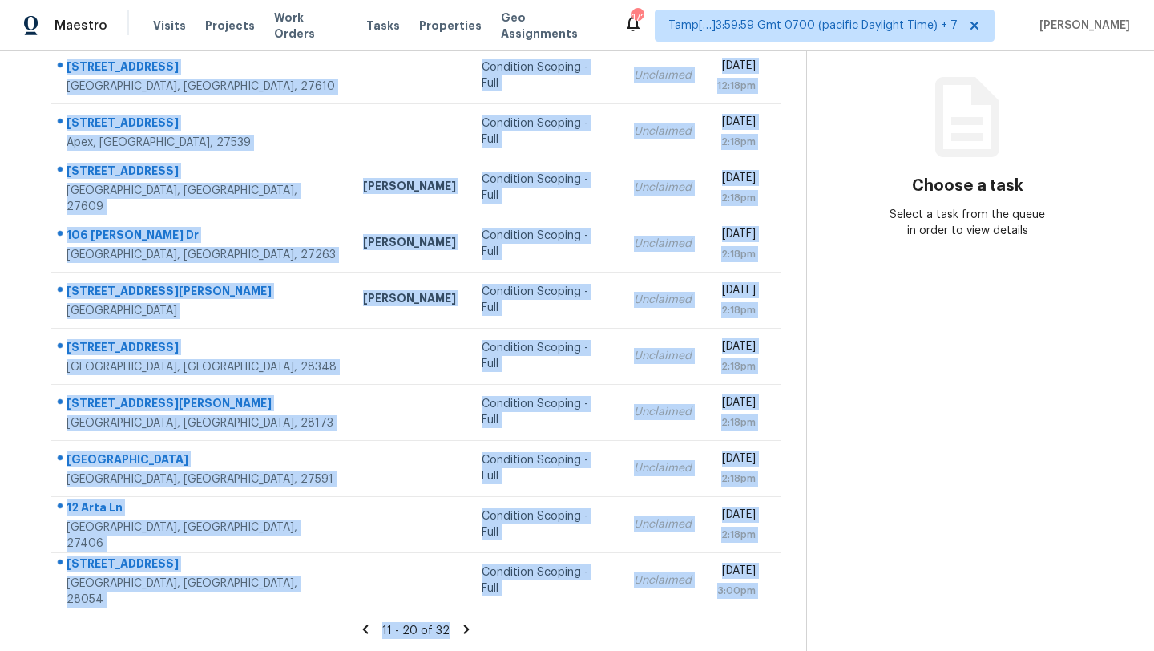
drag, startPoint x: 55, startPoint y: 106, endPoint x: 793, endPoint y: 623, distance: 901.3
click at [793, 623] on section "Tasks 32 Results Date Range Open Condition Scoping - Full Assignee ​ Create a T…" at bounding box center [416, 272] width 781 height 759
copy section "[STREET_ADDRESS] Condition Scoping - Full Unclaimed [DATE] 12:18pm [STREET_ADDR…"
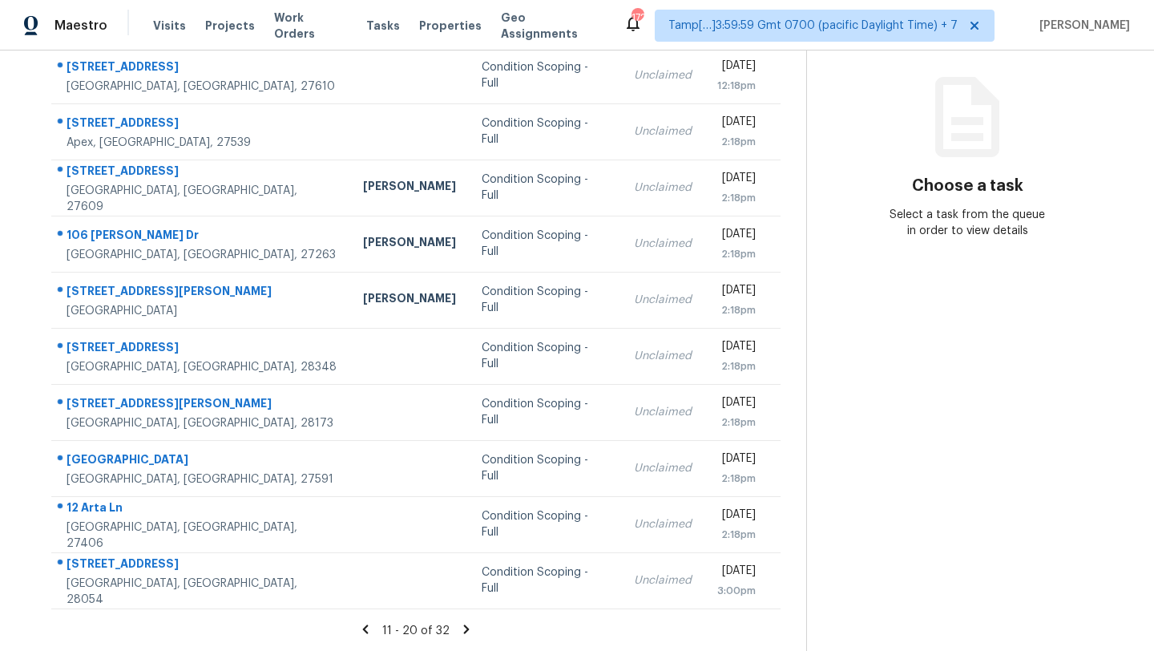
click at [465, 628] on icon at bounding box center [467, 628] width 6 height 9
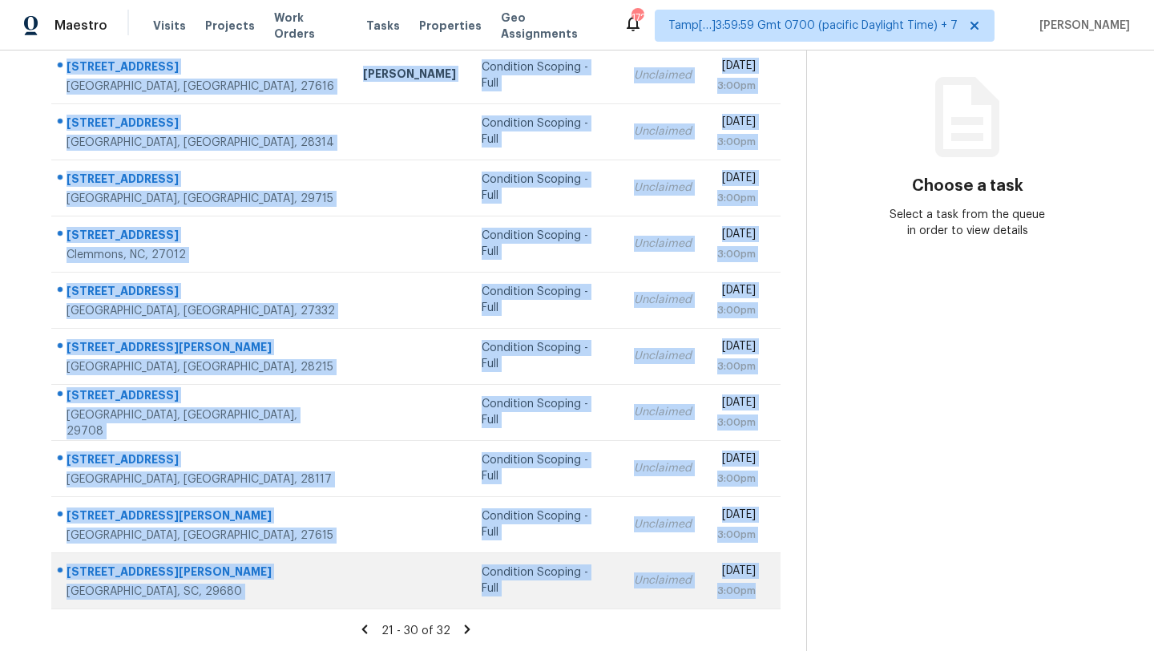
drag, startPoint x: 55, startPoint y: 242, endPoint x: 774, endPoint y: 599, distance: 802.7
click at [774, 600] on tbody "3236 Forest Mill Cir Raleigh, NC, 27616 Wayne Putnam Condition Scoping - Full U…" at bounding box center [415, 327] width 729 height 561
copy tbody "3236 Forest Mill Cir Raleigh, NC, 27616 Wayne Putnam Condition Scoping - Full U…"
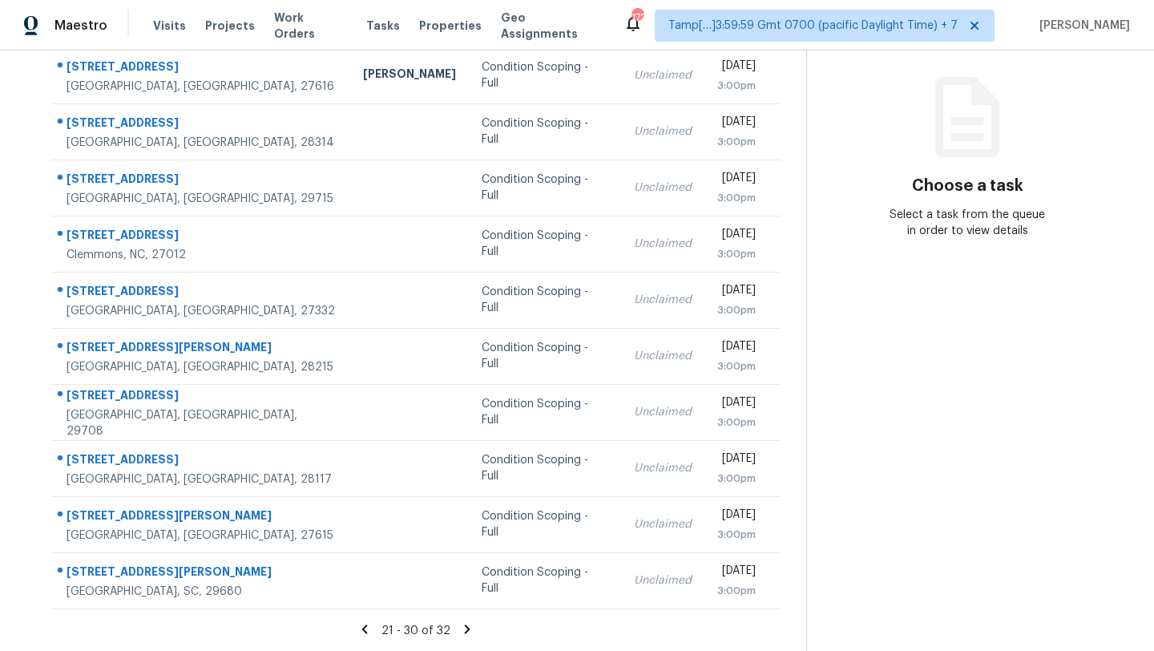
click at [466, 630] on icon at bounding box center [468, 628] width 6 height 9
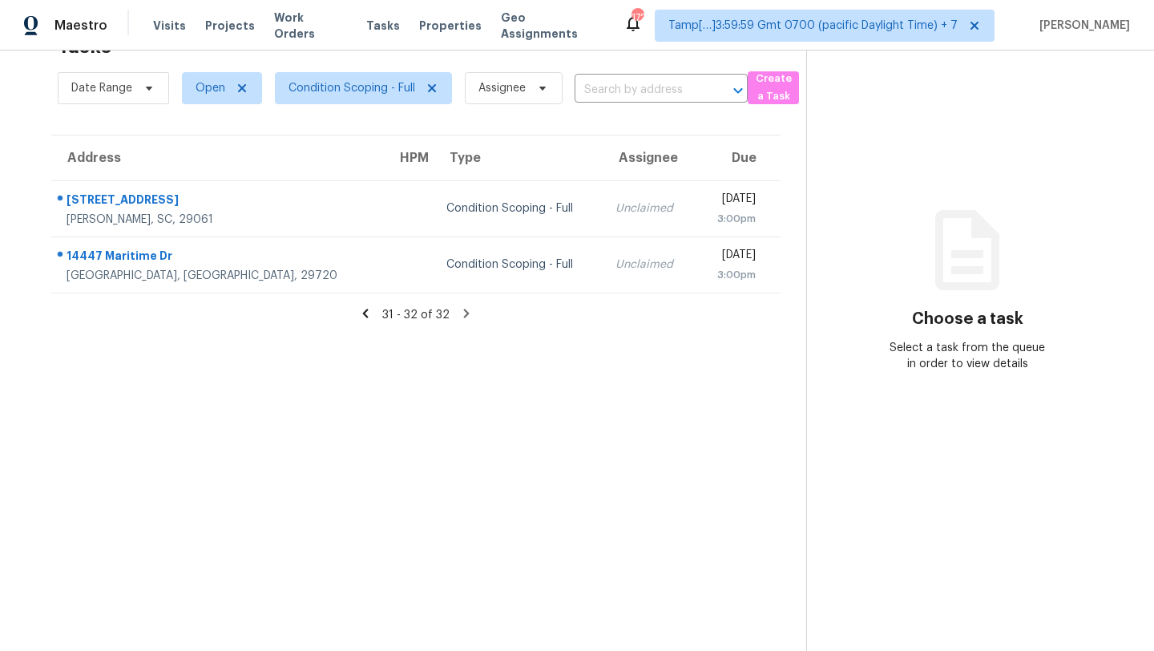
scroll to position [33, 0]
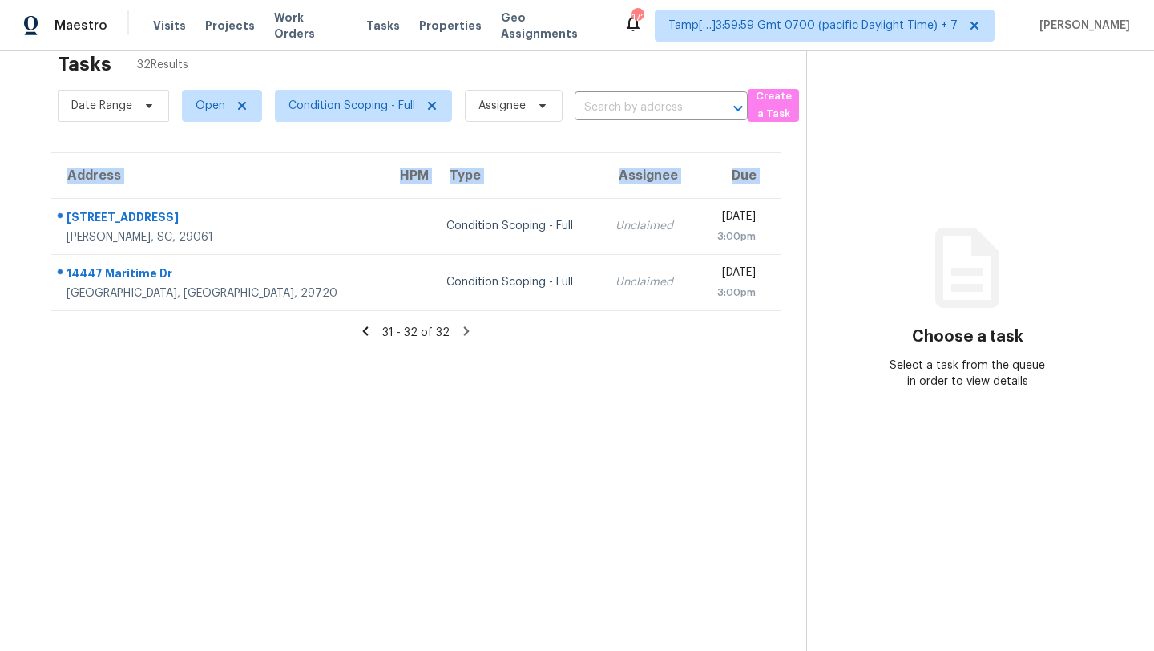
drag, startPoint x: 53, startPoint y: 205, endPoint x: 784, endPoint y: 288, distance: 735.7
click at [784, 289] on div "Address HPM Type Assignee Due 165 Casbel Ct Hopkins, SC, 29061 Condition Scopin…" at bounding box center [416, 231] width 781 height 159
copy table "Address HPM Type Assignee Due"
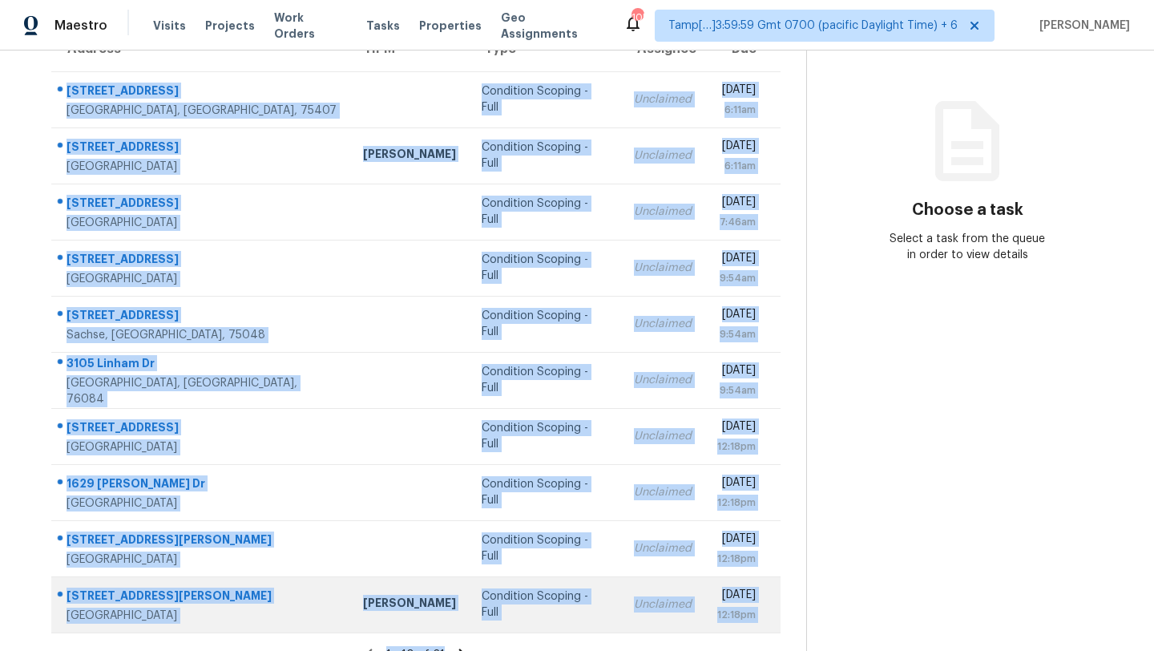
scroll to position [184, 0]
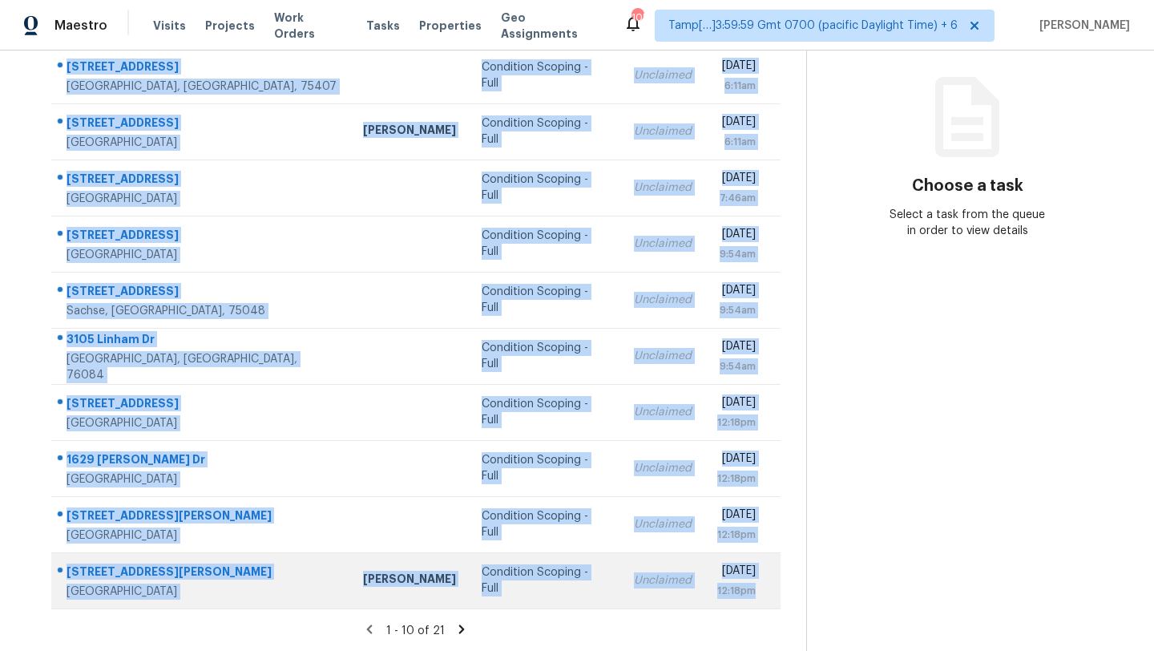
drag, startPoint x: 53, startPoint y: 236, endPoint x: 769, endPoint y: 598, distance: 802.3
click at [769, 598] on tbody "1400 Hope Ln Princeton, TX, 75407 Condition Scoping - Full Unclaimed Thu, Sep 1…" at bounding box center [415, 327] width 729 height 561
copy tbody "1400 Hope Ln Princeton, TX, 75407 Condition Scoping - Full Unclaimed Thu, Sep 1…"
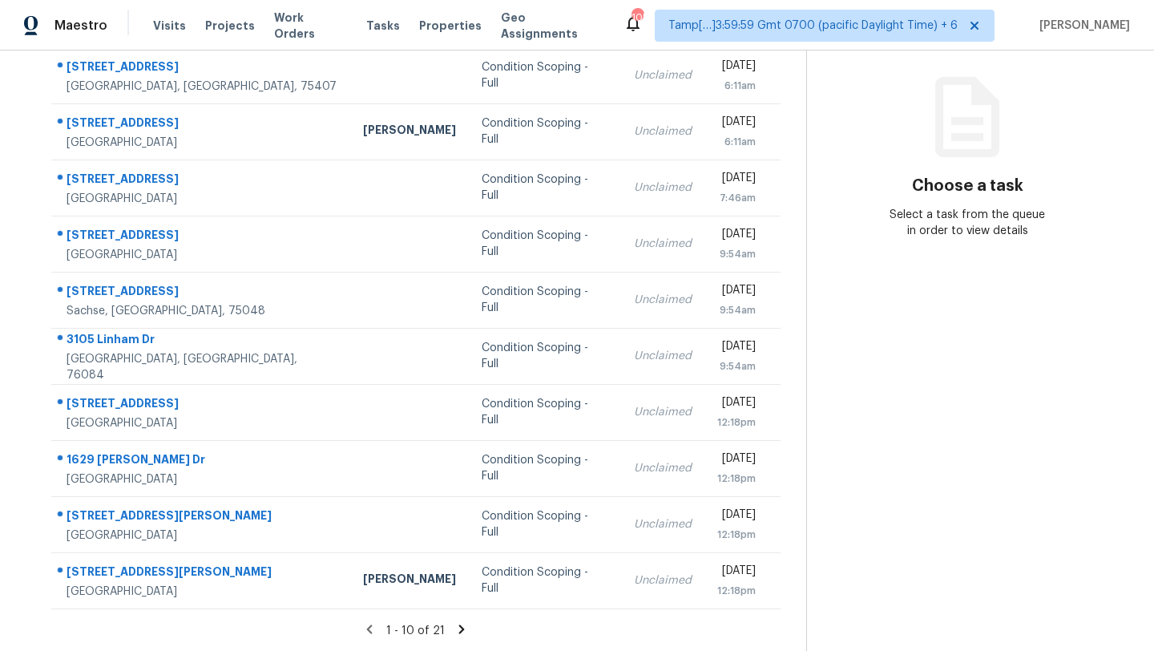
click at [459, 629] on icon at bounding box center [462, 628] width 6 height 9
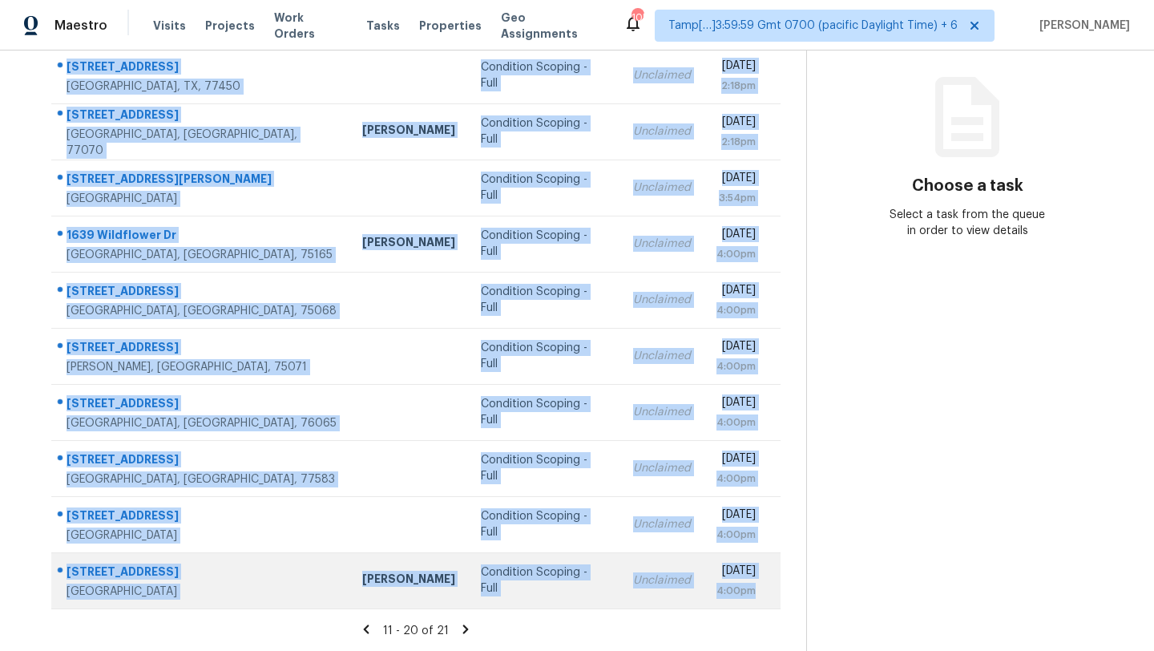
drag, startPoint x: 55, startPoint y: 206, endPoint x: 777, endPoint y: 600, distance: 822.5
click at [777, 600] on tbody "22107 Stone Cross Ct Katy, TX, 77450 Condition Scoping - Full Unclaimed Thu, Se…" at bounding box center [415, 327] width 729 height 561
copy tbody "22107 Stone Cross Ct Katy, TX, 77450 Condition Scoping - Full Unclaimed Thu, Se…"
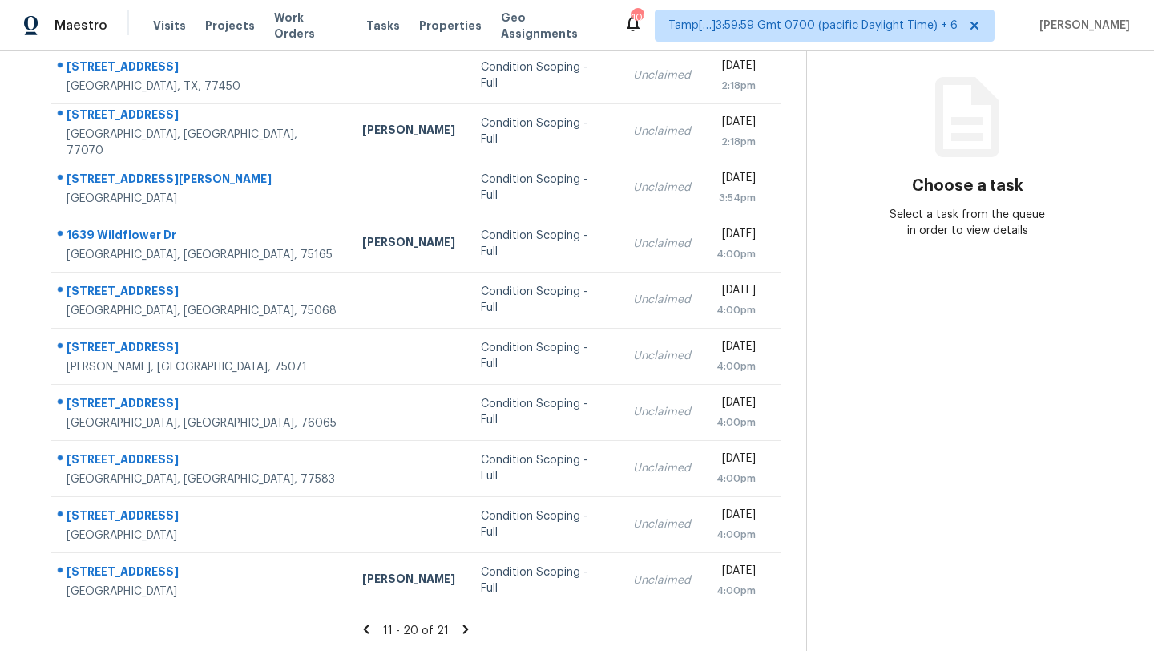
click at [462, 633] on icon at bounding box center [466, 629] width 14 height 14
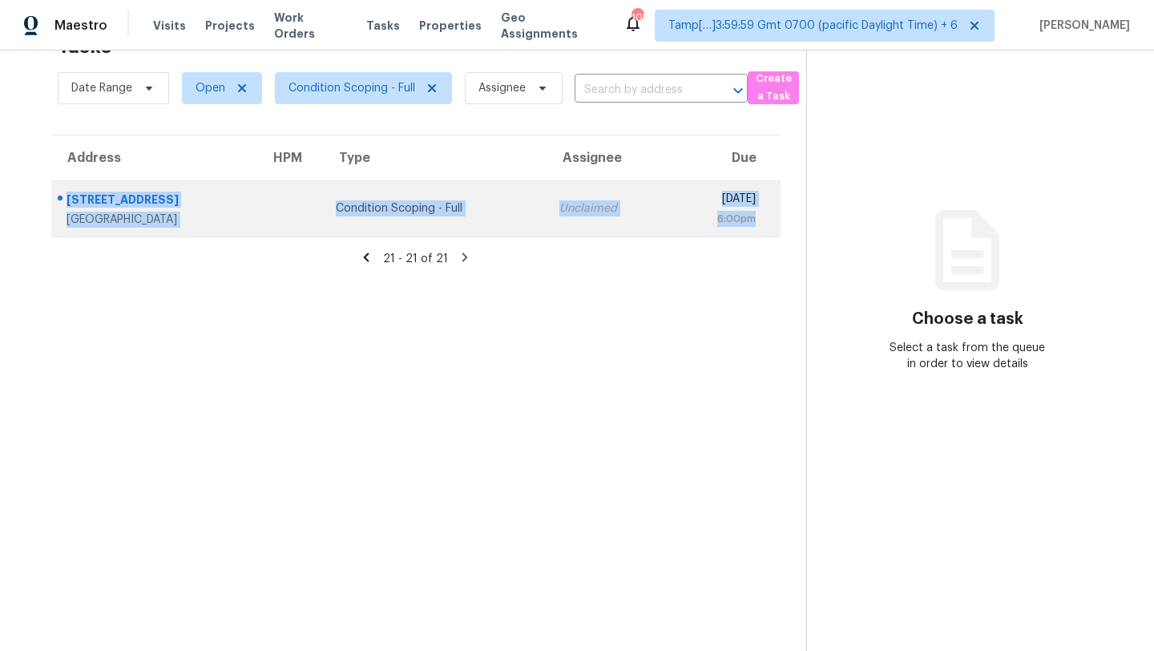
drag, startPoint x: 55, startPoint y: 187, endPoint x: 766, endPoint y: 220, distance: 711.8
click at [766, 220] on tr "513 S 112th Dr Avondale, AZ, 85323 Condition Scoping - Full Unclaimed Thu, Sep …" at bounding box center [415, 208] width 729 height 56
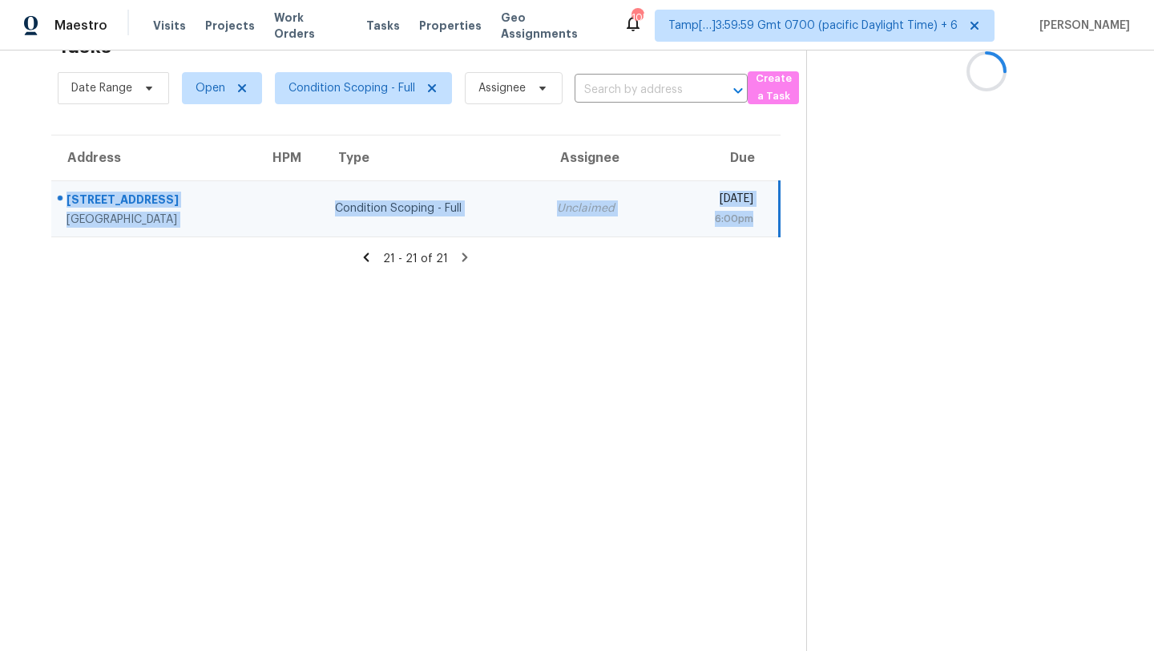
copy tr "513 S 112th Dr Avondale, AZ, 85323 Condition Scoping - Full Unclaimed Thu, Sep …"
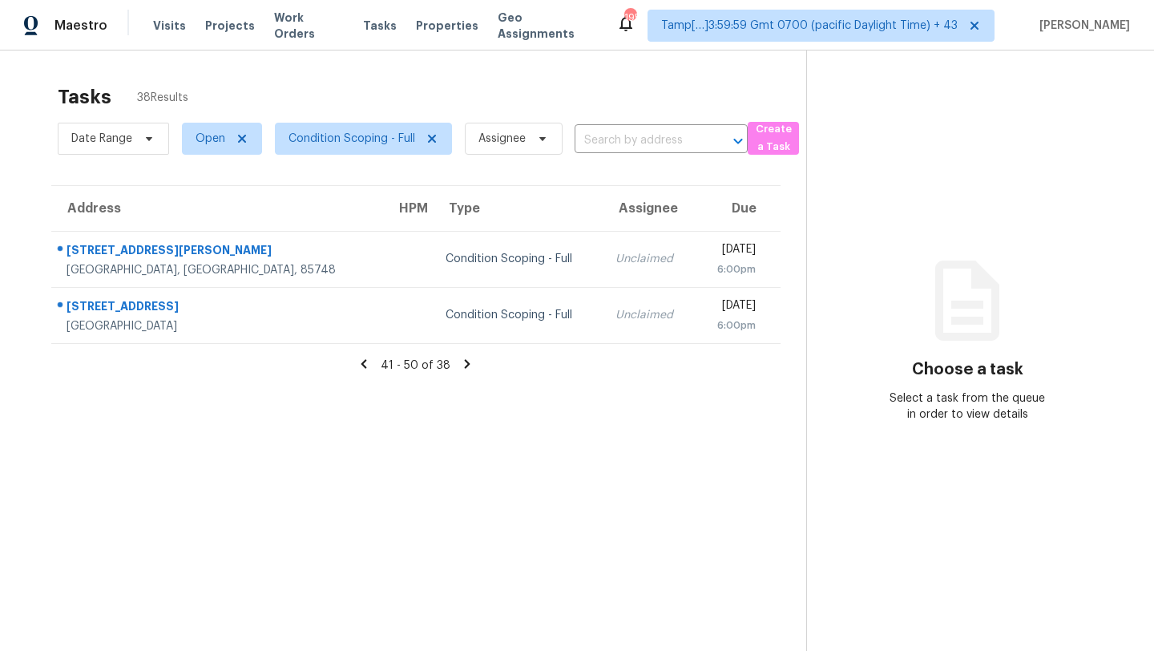
scroll to position [51, 0]
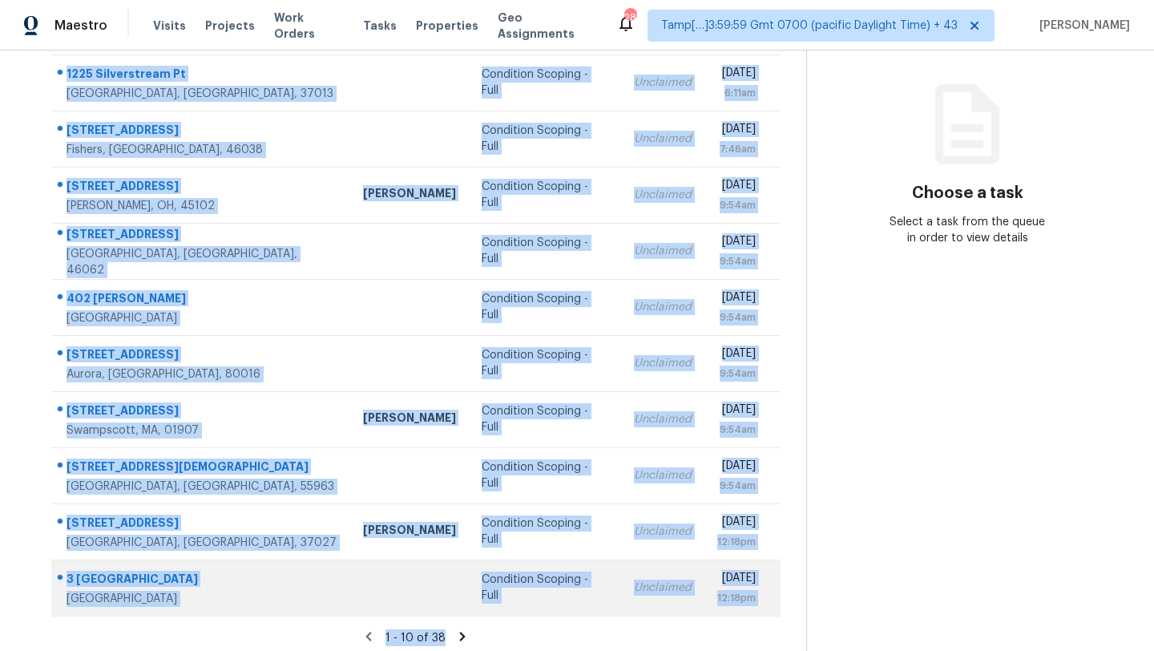
scroll to position [184, 0]
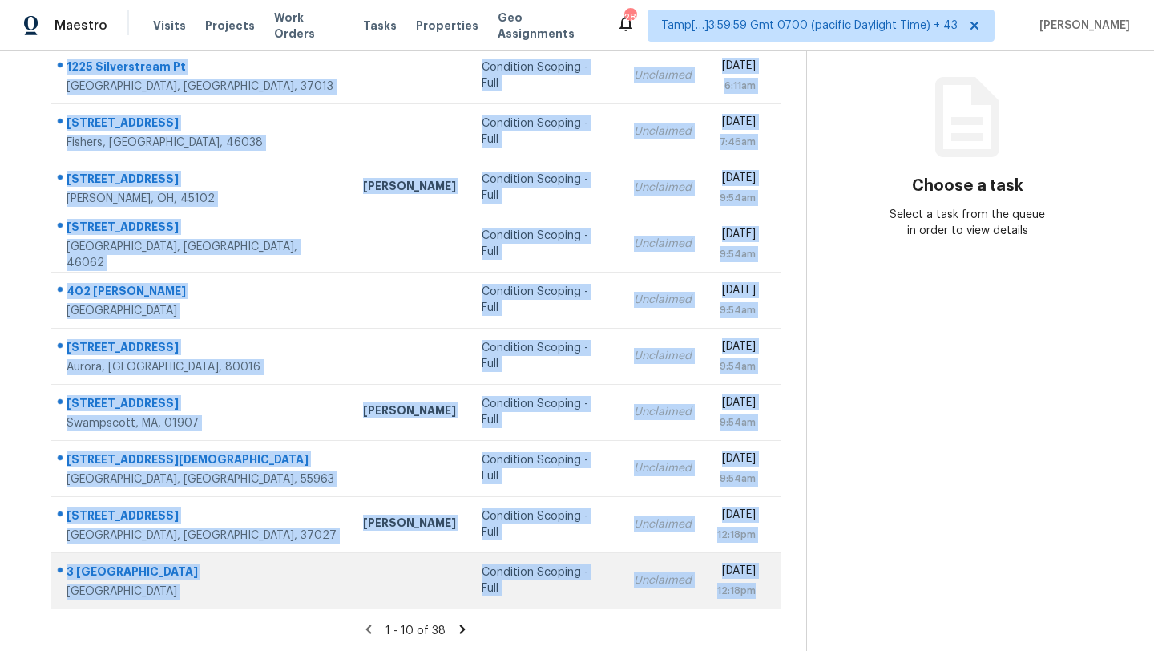
drag, startPoint x: 54, startPoint y: 240, endPoint x: 770, endPoint y: 604, distance: 803.0
click at [770, 604] on tbody "1225 Silverstream Pt Antioch, TN, 37013 Condition Scoping - Full Unclaimed Thu,…" at bounding box center [415, 327] width 729 height 561
copy tbody "1225 Silverstream Pt Antioch, TN, 37013 Condition Scoping - Full Unclaimed Thu,…"
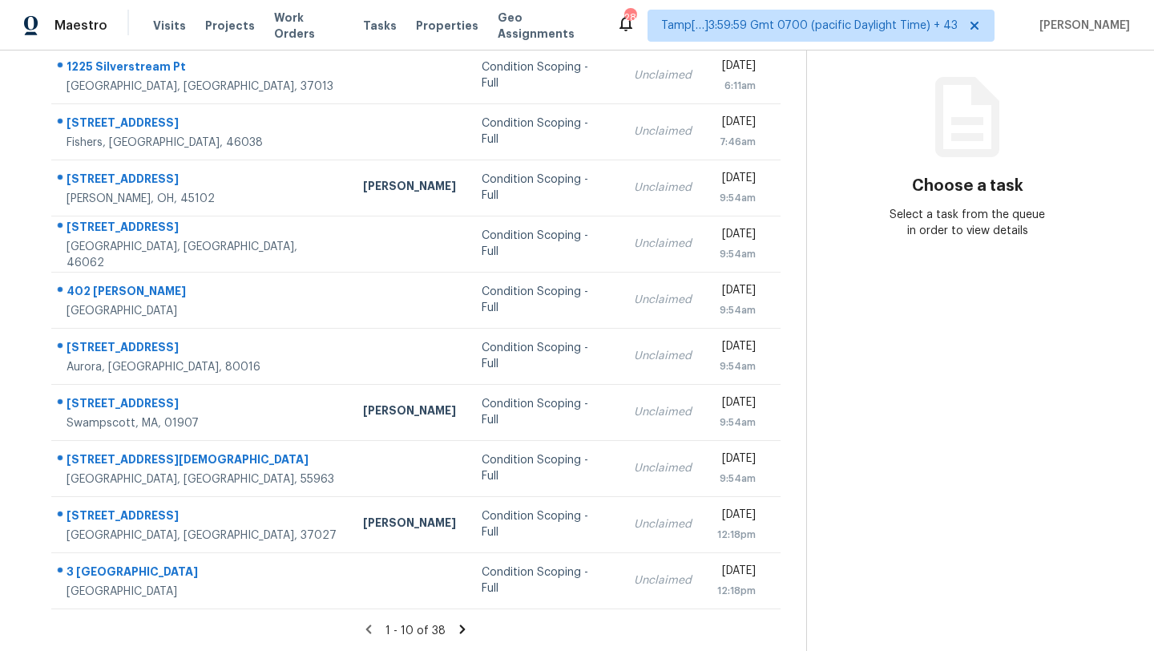
click at [461, 625] on icon at bounding box center [463, 628] width 6 height 9
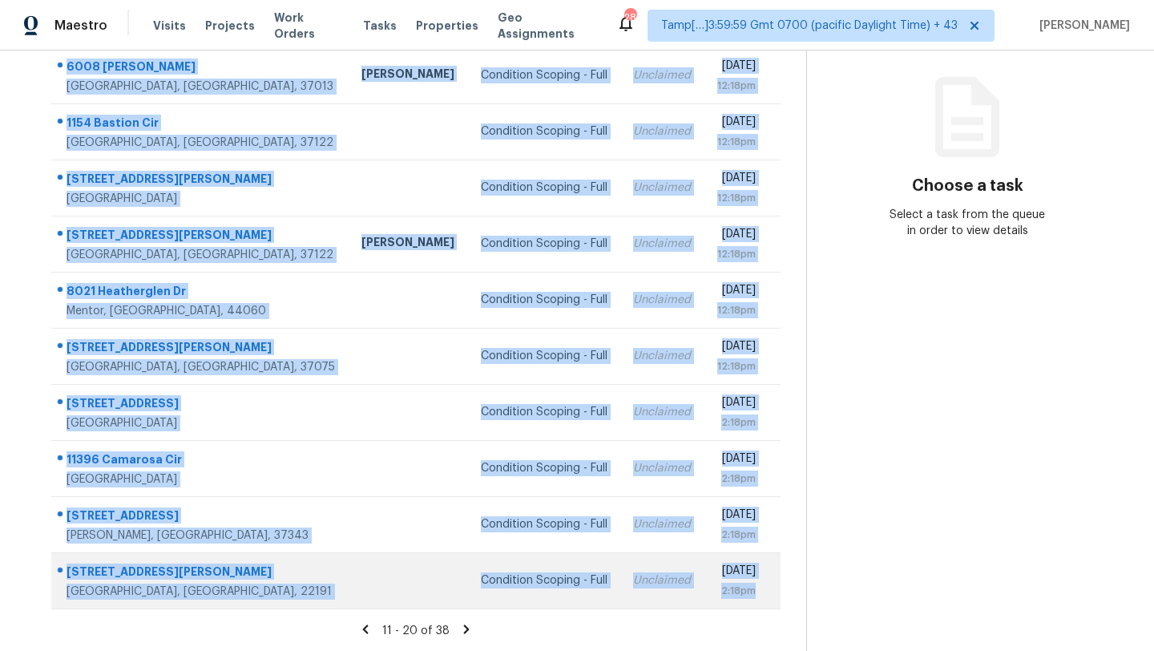
drag, startPoint x: 55, startPoint y: 114, endPoint x: 763, endPoint y: 594, distance: 856.0
click at [763, 595] on tbody "6008 Monroe Xing Antioch, TN, 37013 Brianna Bidco Condition Scoping - Full Uncl…" at bounding box center [415, 327] width 729 height 561
copy tbody "6008 Monroe Xing Antioch, TN, 37013 Brianna Bidco Condition Scoping - Full Uncl…"
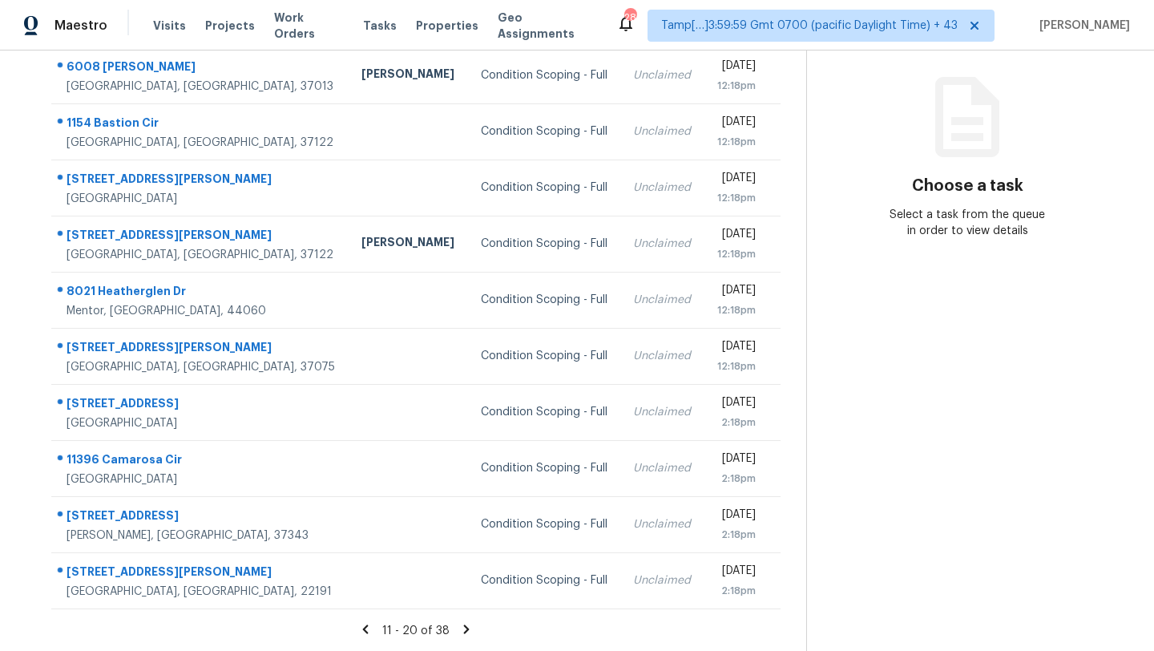
click at [471, 625] on div "11 - 20 of 38" at bounding box center [416, 630] width 781 height 17
click at [469, 624] on icon at bounding box center [466, 629] width 14 height 14
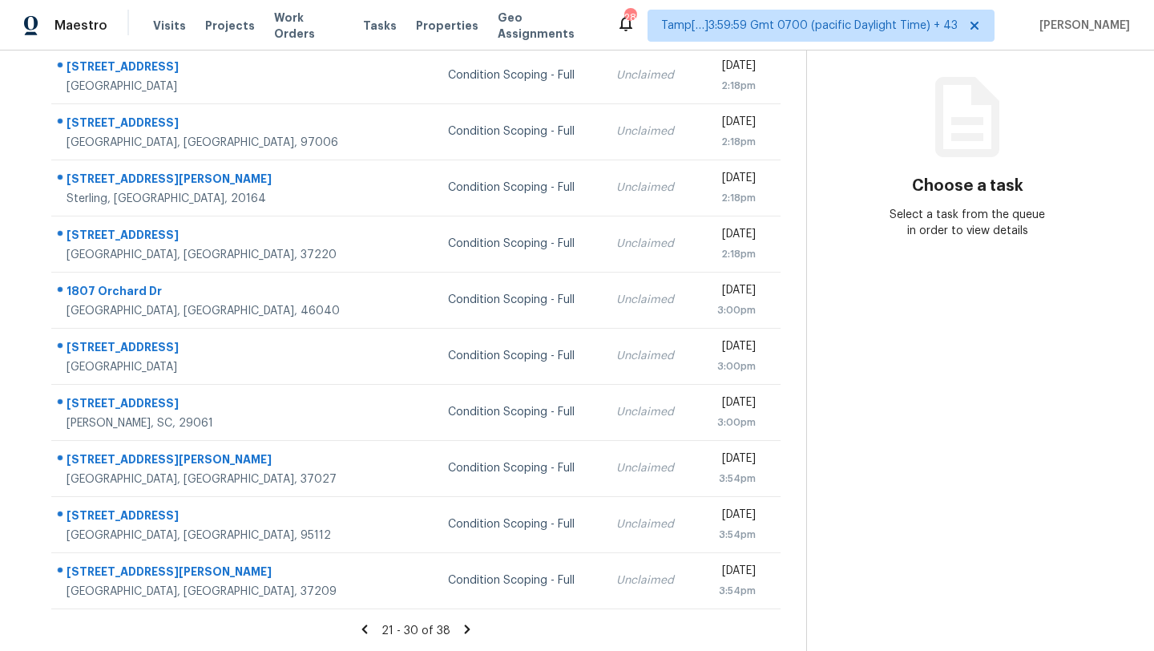
drag, startPoint x: 57, startPoint y: 159, endPoint x: 786, endPoint y: 596, distance: 850.3
click at [786, 596] on div "Address HPM Type Assignee Due 2233 Lenox Pl Santa Clara, CA, 95054 Condition Sc…" at bounding box center [416, 306] width 781 height 608
copy table "Address HPM Type Assignee Due"
click at [465, 626] on icon at bounding box center [468, 628] width 6 height 9
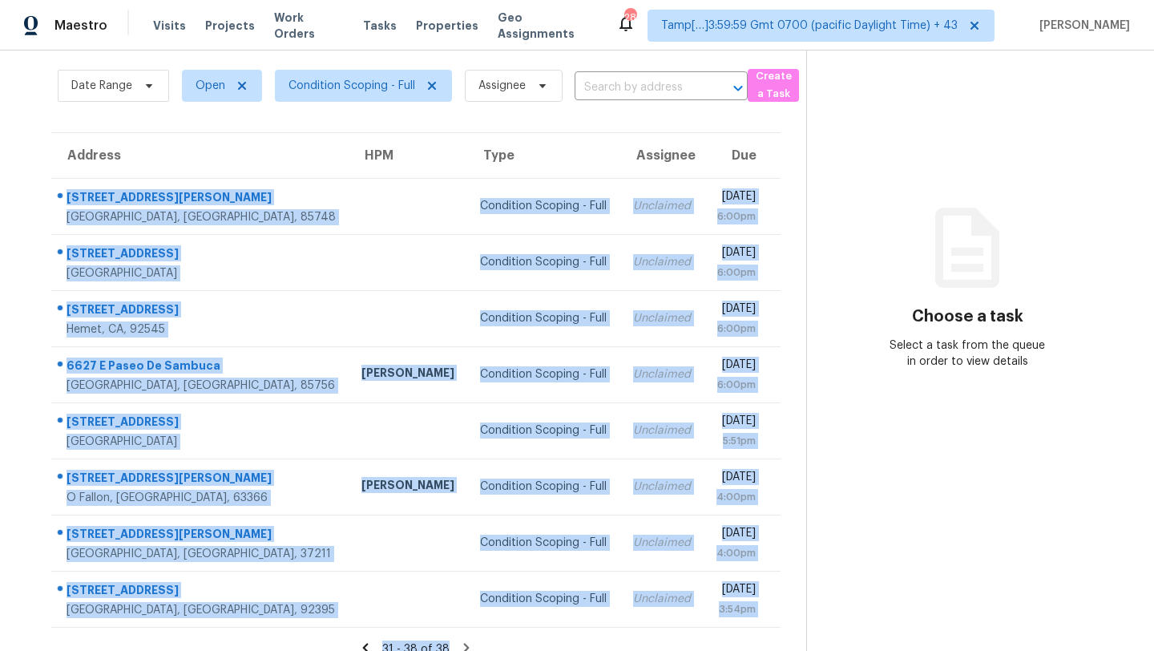
scroll to position [71, 0]
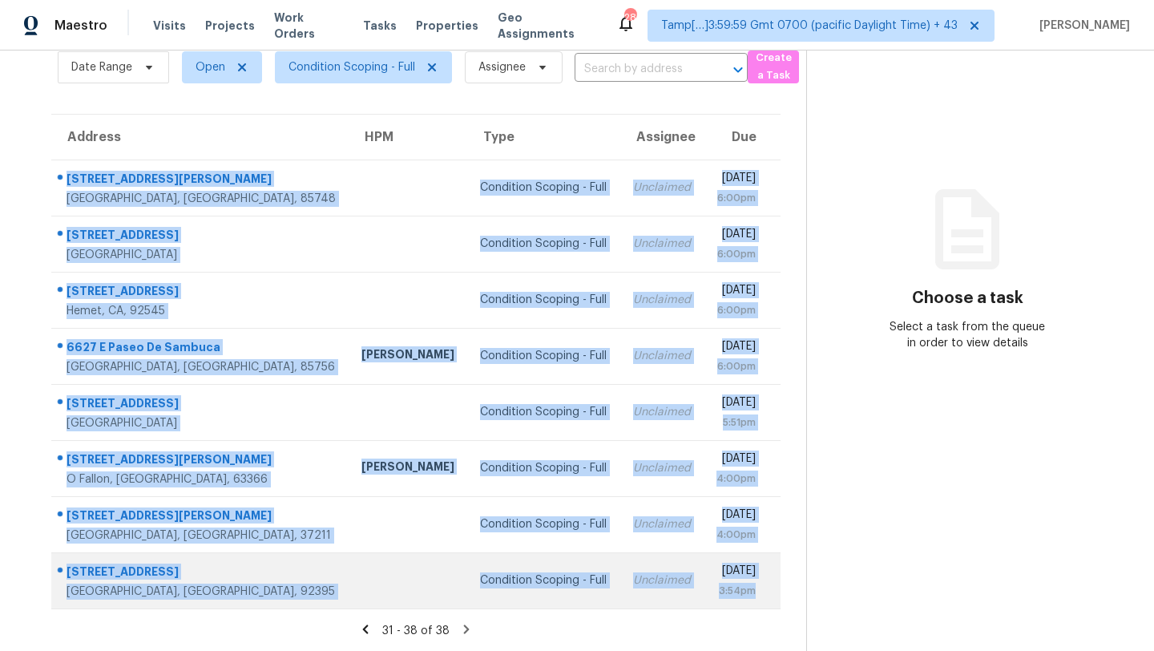
drag, startPoint x: 55, startPoint y: 242, endPoint x: 774, endPoint y: 598, distance: 801.6
click at [774, 598] on tbody "836 S Lucinda Dr Tucson, AZ, 85748 Condition Scoping - Full Unclaimed Thu, Sep …" at bounding box center [415, 384] width 729 height 449
copy tbody "836 S Lucinda Dr Tucson, AZ, 85748 Condition Scoping - Full Unclaimed Thu, Sep …"
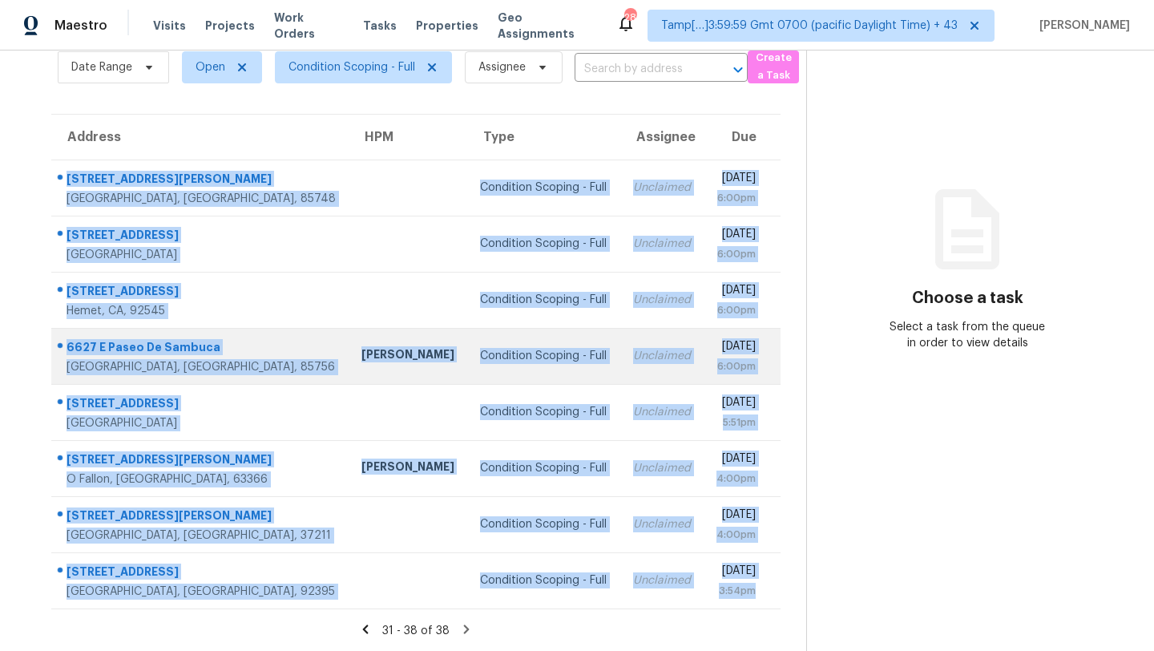
scroll to position [0, 0]
